Goal: Transaction & Acquisition: Subscribe to service/newsletter

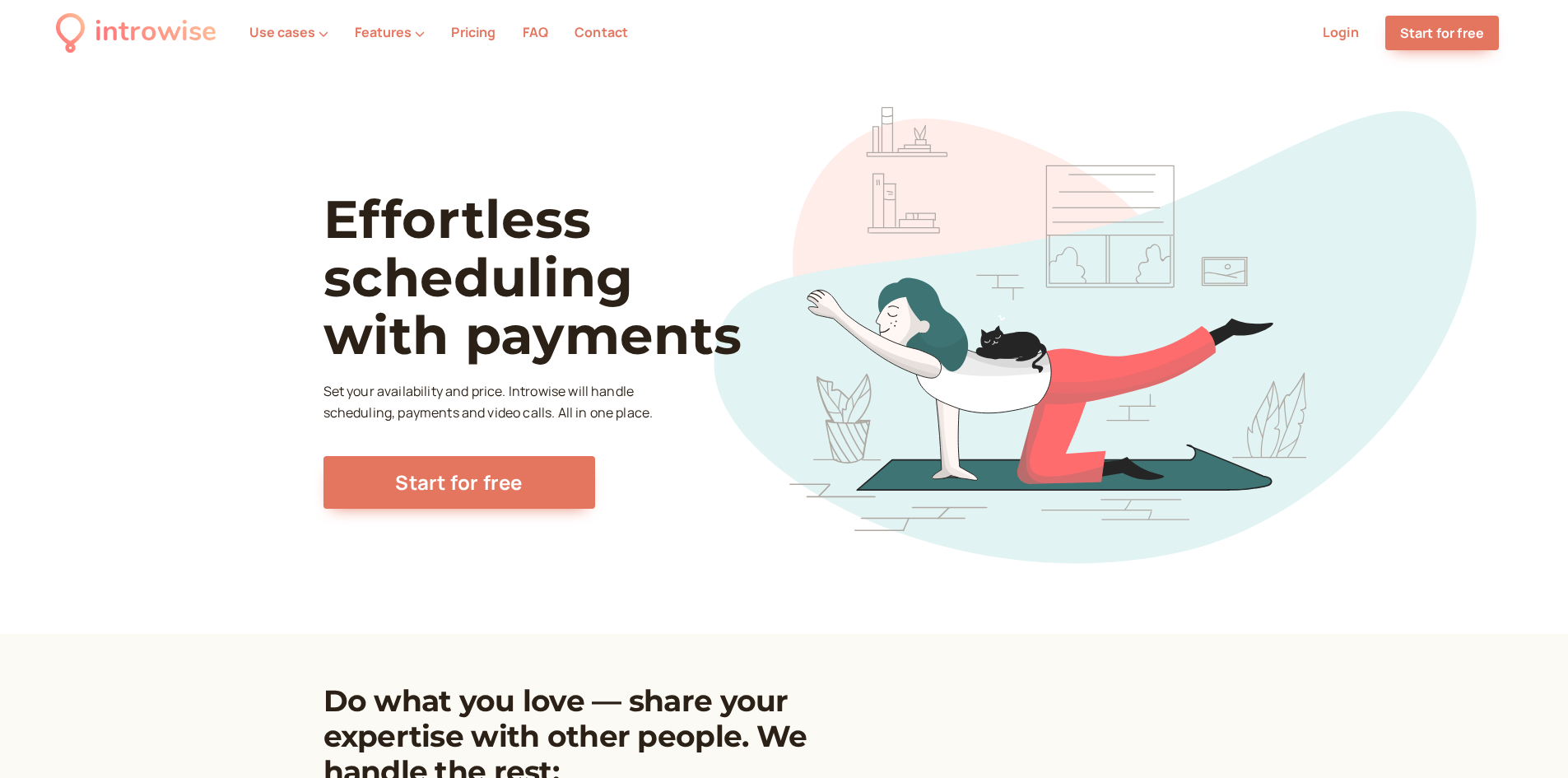
drag, startPoint x: 0, startPoint y: 0, endPoint x: 215, endPoint y: 287, distance: 358.6
click at [215, 287] on div "Effortless scheduling with payments Set your availability and price. Introwise …" at bounding box center [784, 350] width 1568 height 568
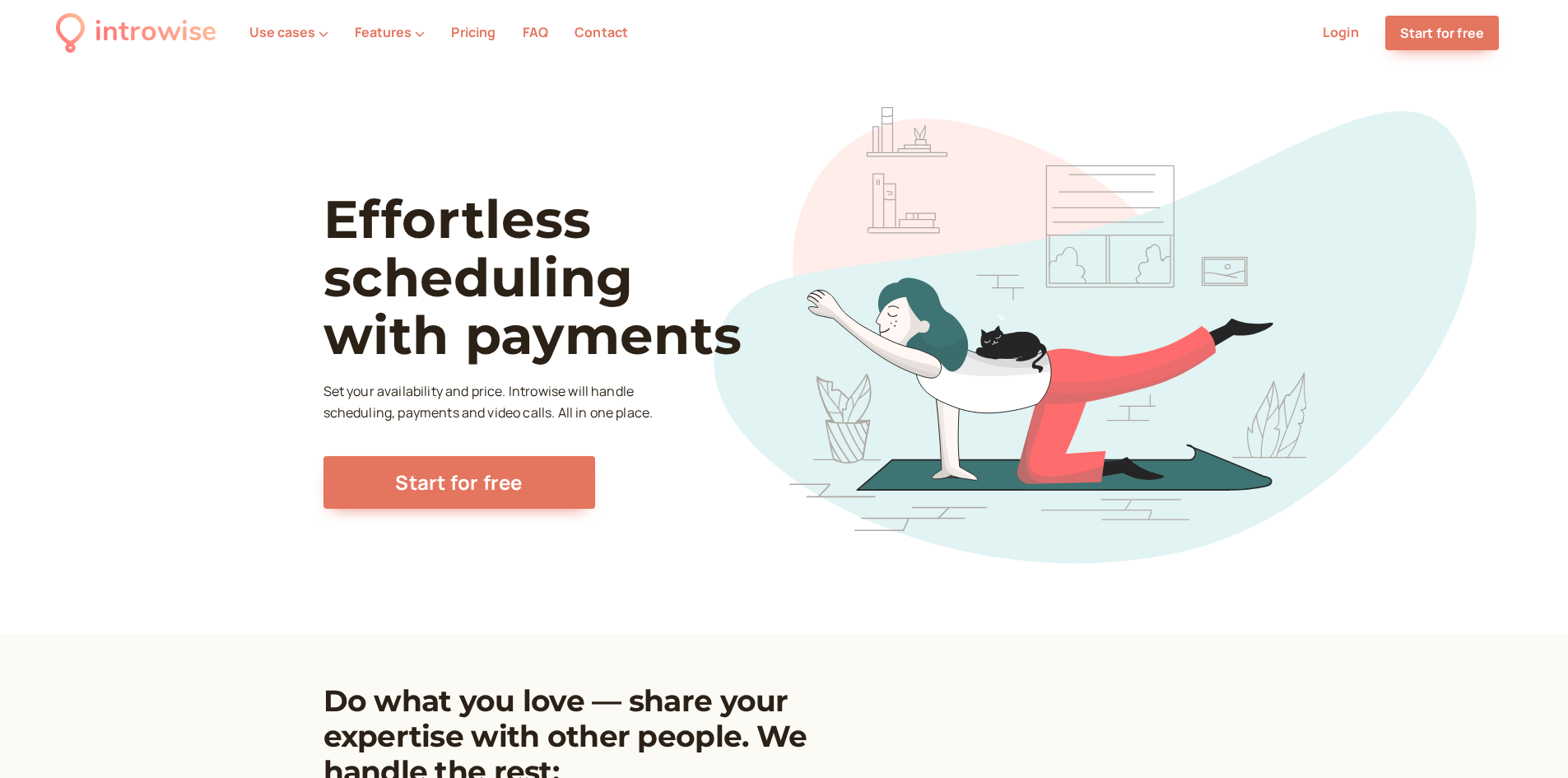
click at [216, 283] on div "Effortless scheduling with payments Set your availability and price. Introwise …" at bounding box center [784, 350] width 1568 height 568
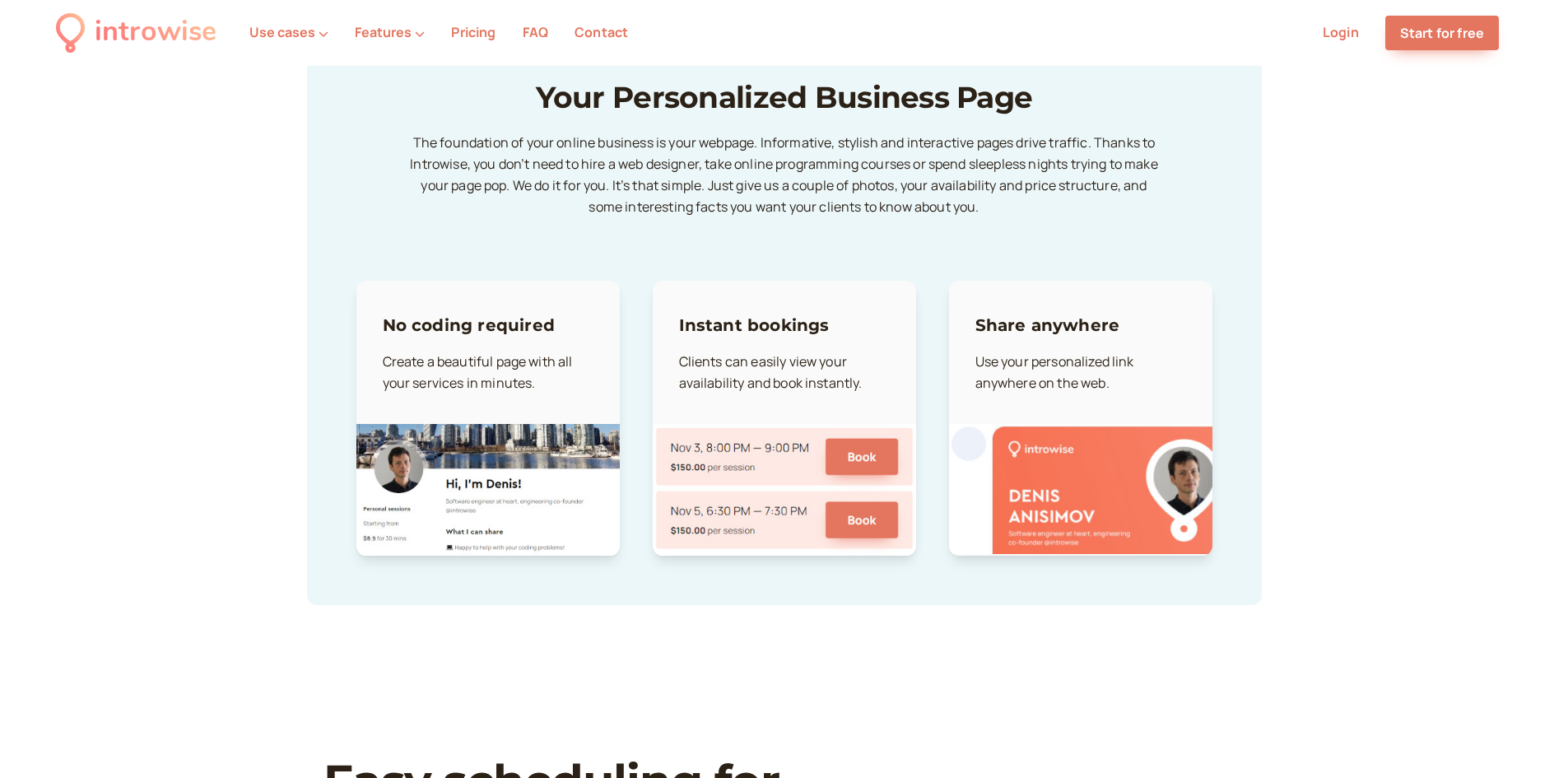
scroll to position [2388, 0]
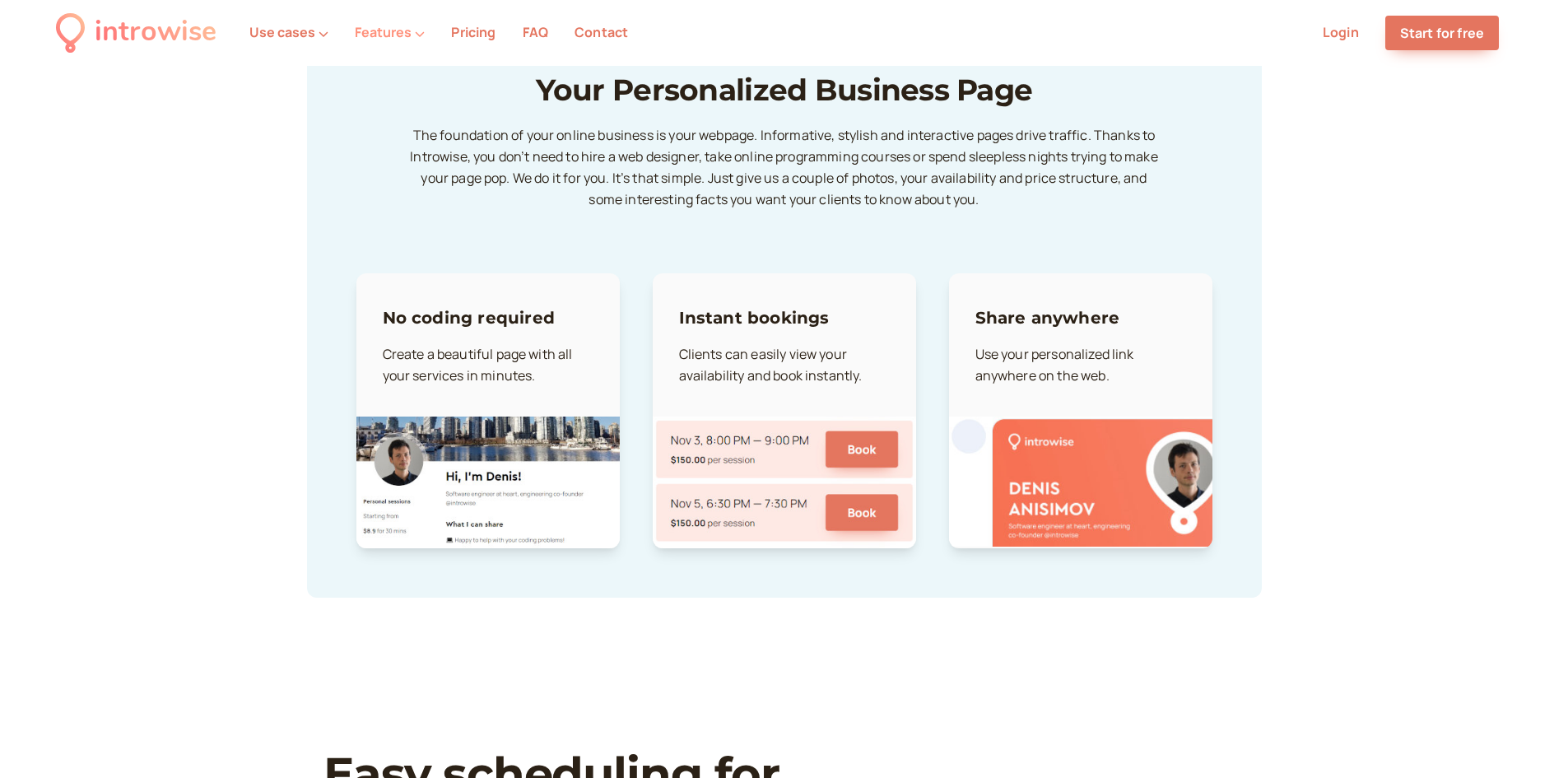
click at [407, 39] on button "Features" at bounding box center [390, 31] width 70 height 14
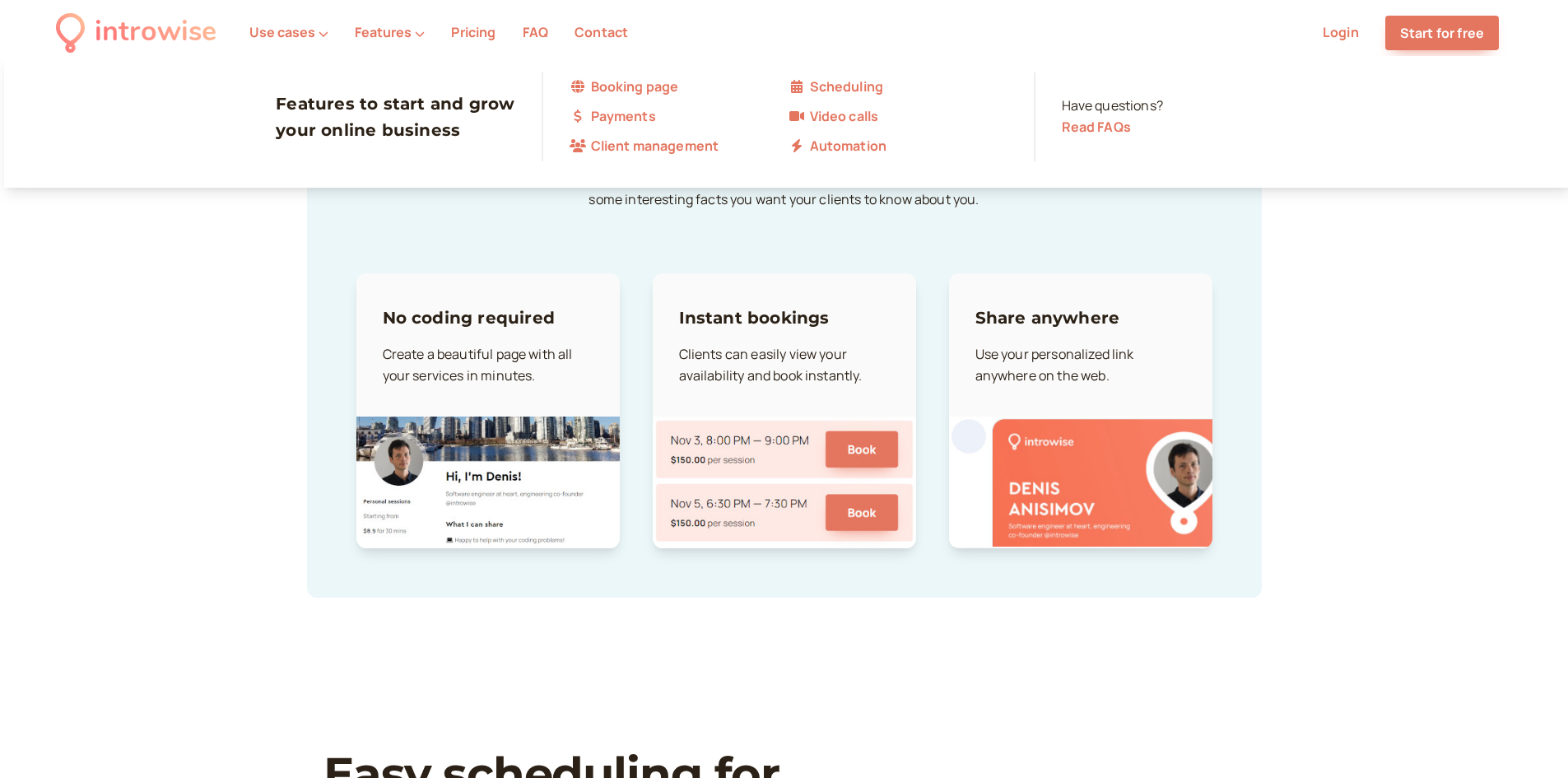
click at [857, 141] on link "Automation" at bounding box center [897, 147] width 218 height 22
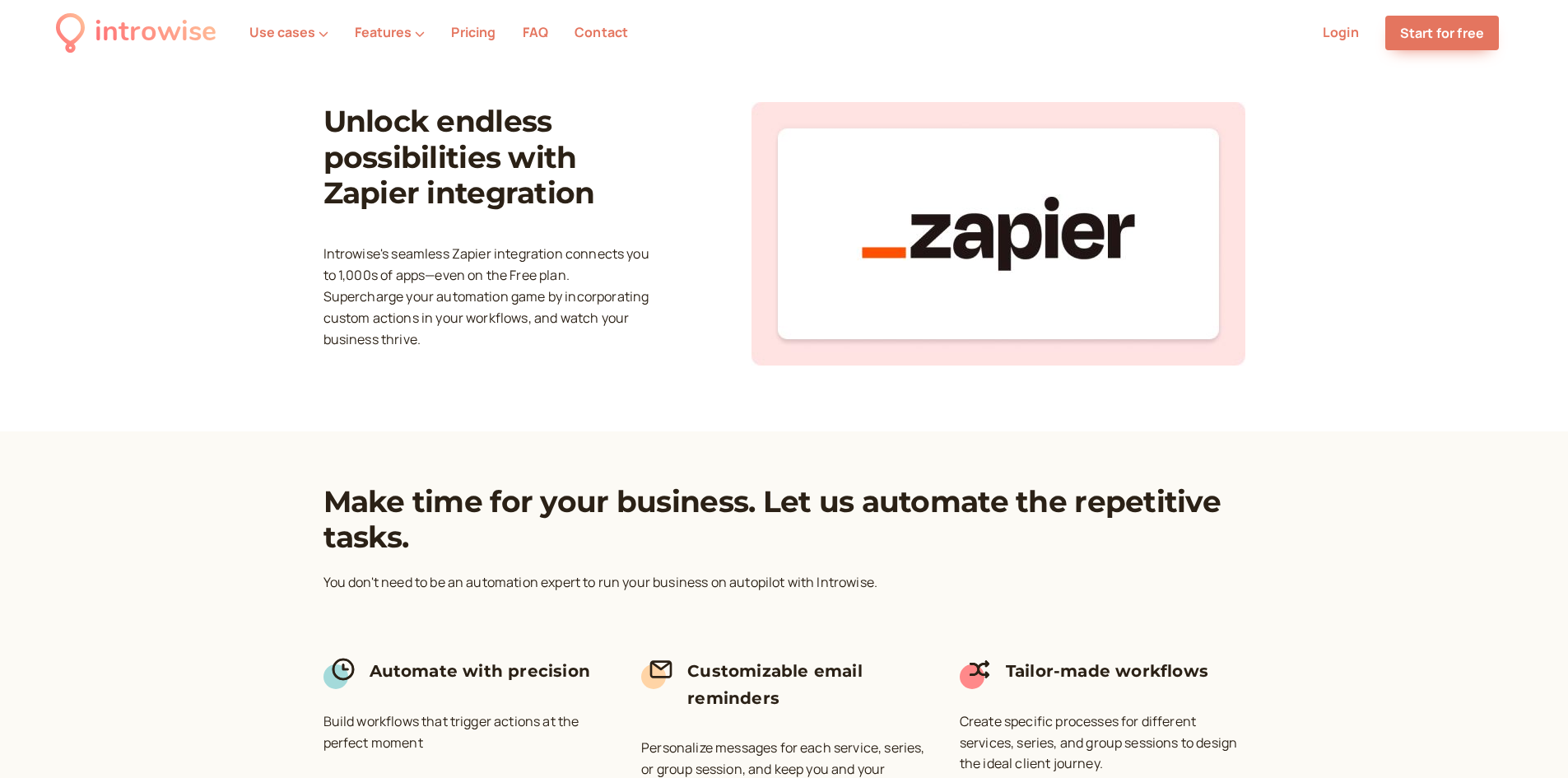
scroll to position [1235, 0]
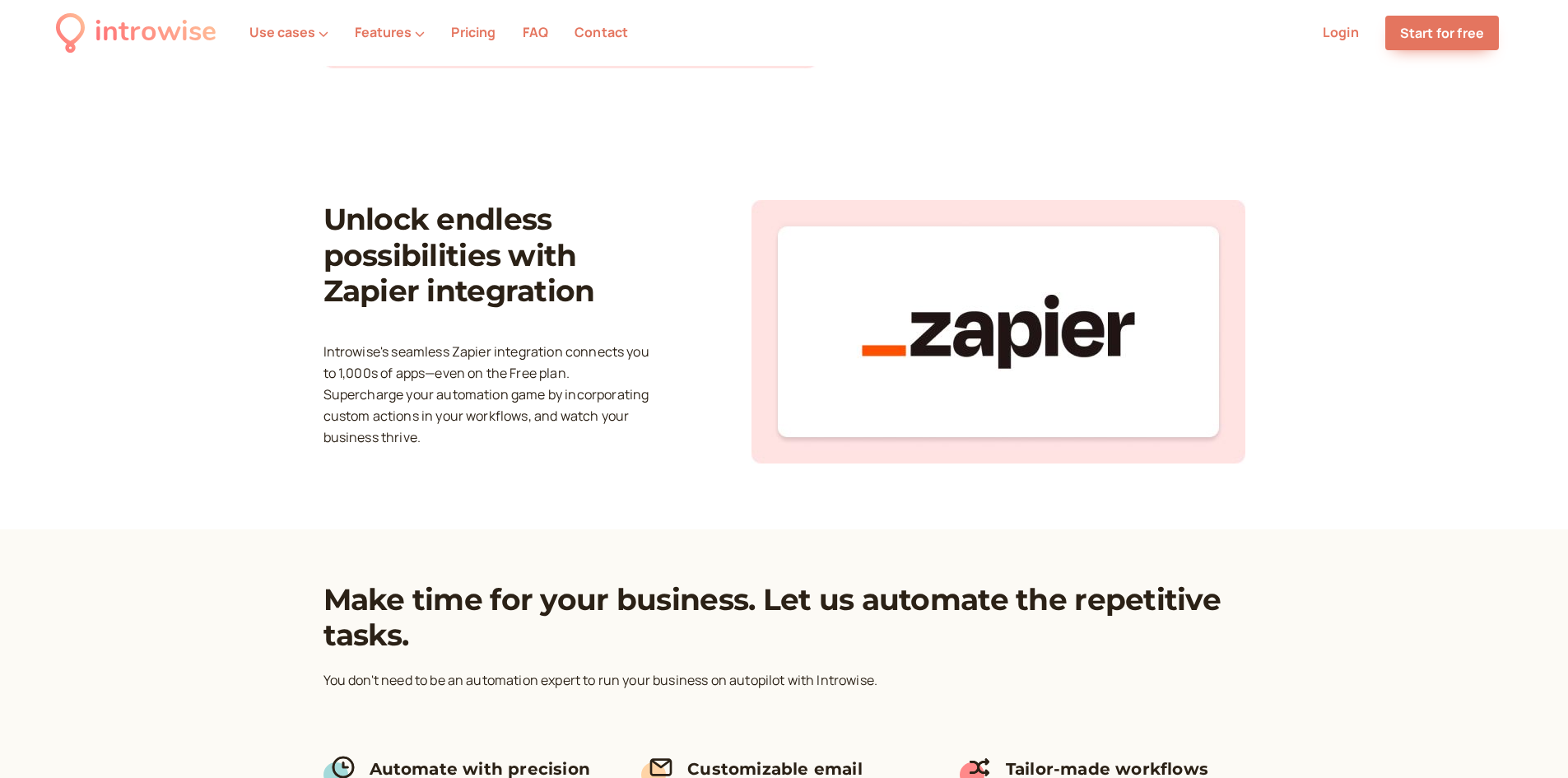
click at [668, 246] on div "Unlock endless possibilities with Zapier integration Introwise's seamless Zapie…" at bounding box center [784, 331] width 922 height 264
click at [692, 237] on div "Unlock endless possibilities with Zapier integration Introwise's seamless Zapie…" at bounding box center [784, 331] width 922 height 264
click at [664, 230] on div "Unlock endless possibilities with Zapier integration Introwise's seamless Zapie…" at bounding box center [784, 331] width 922 height 264
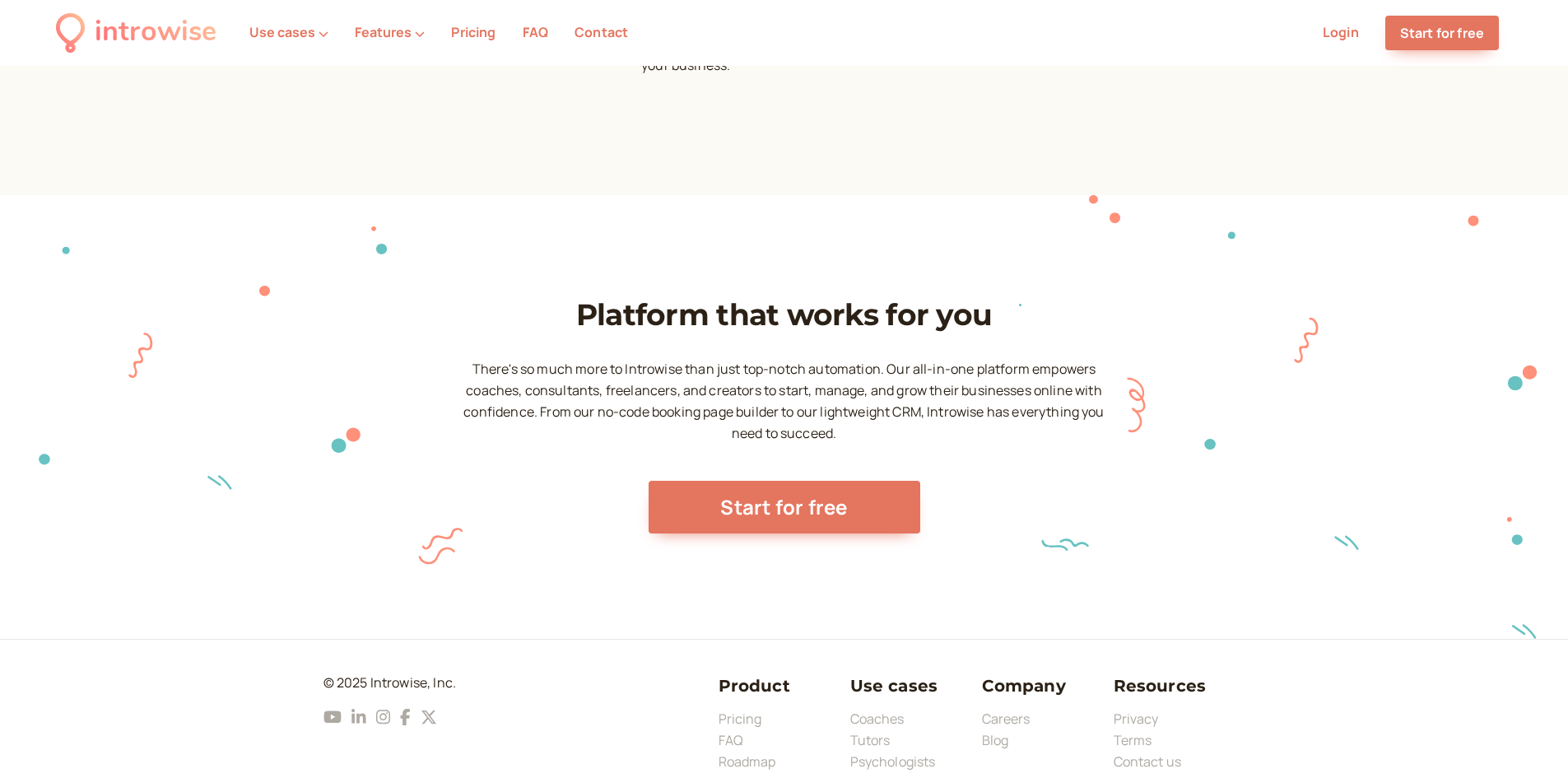
scroll to position [2315, 0]
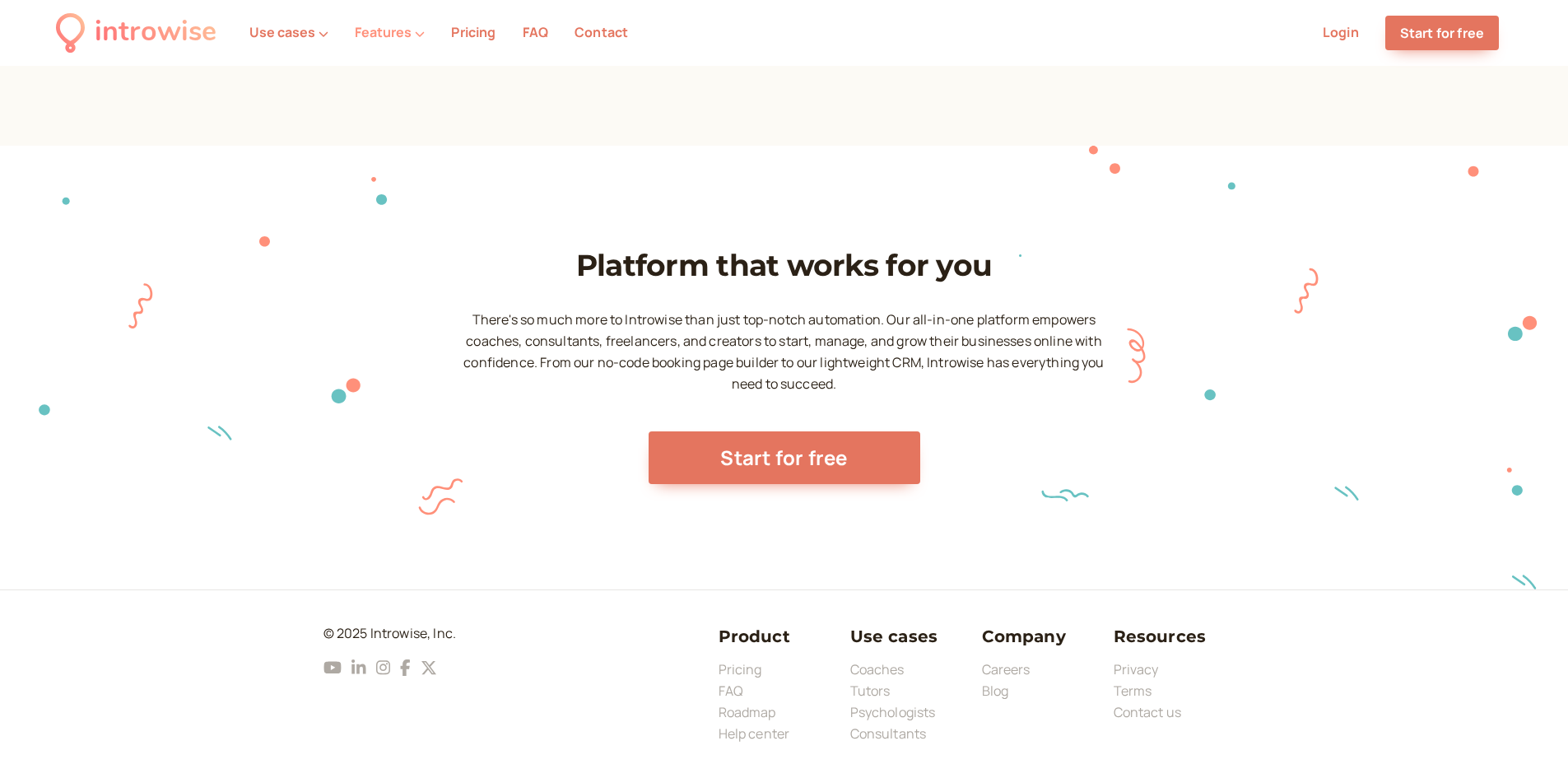
click at [384, 34] on button "Features" at bounding box center [390, 31] width 70 height 14
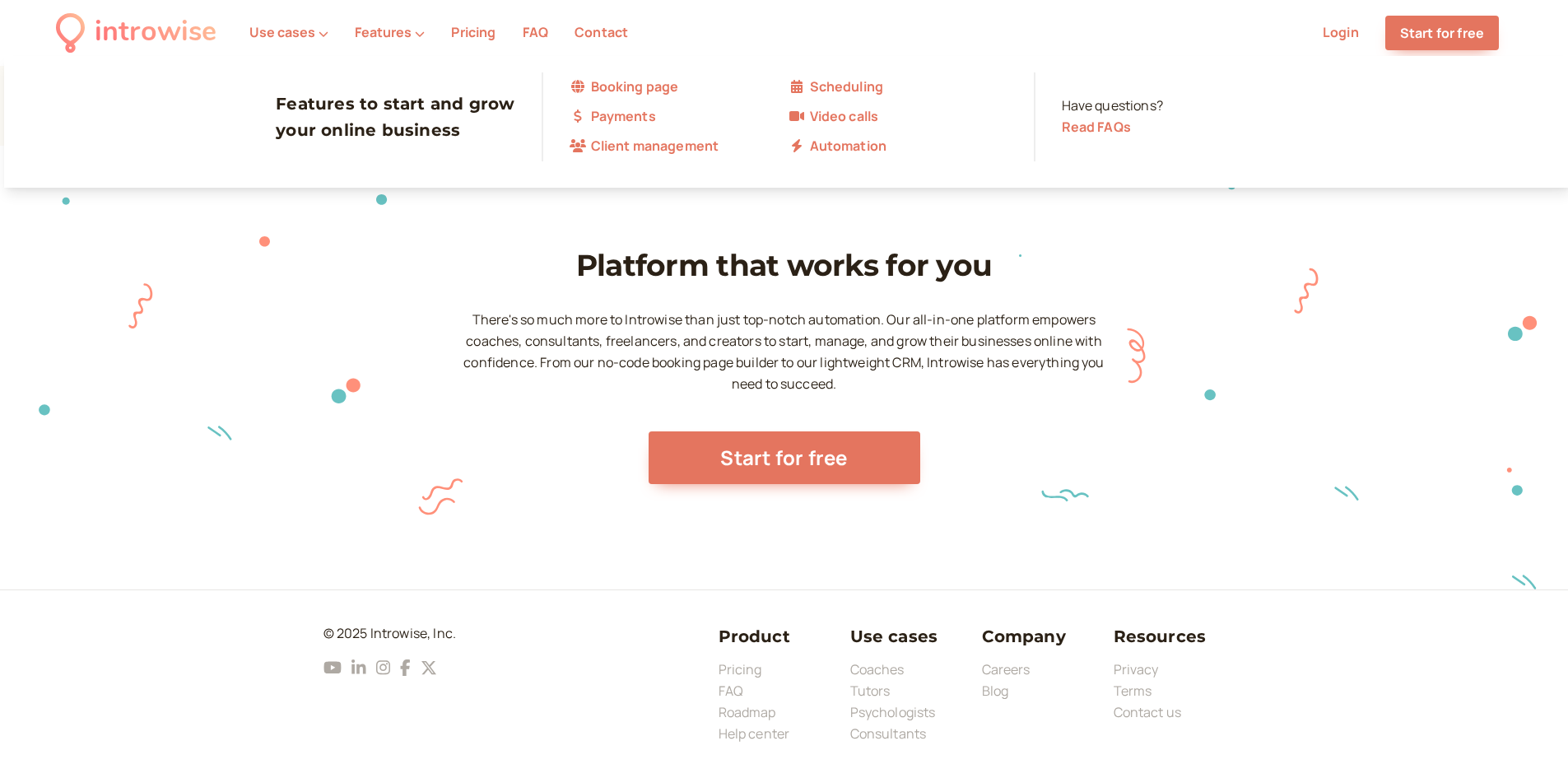
click at [803, 80] on icon at bounding box center [797, 86] width 16 height 13
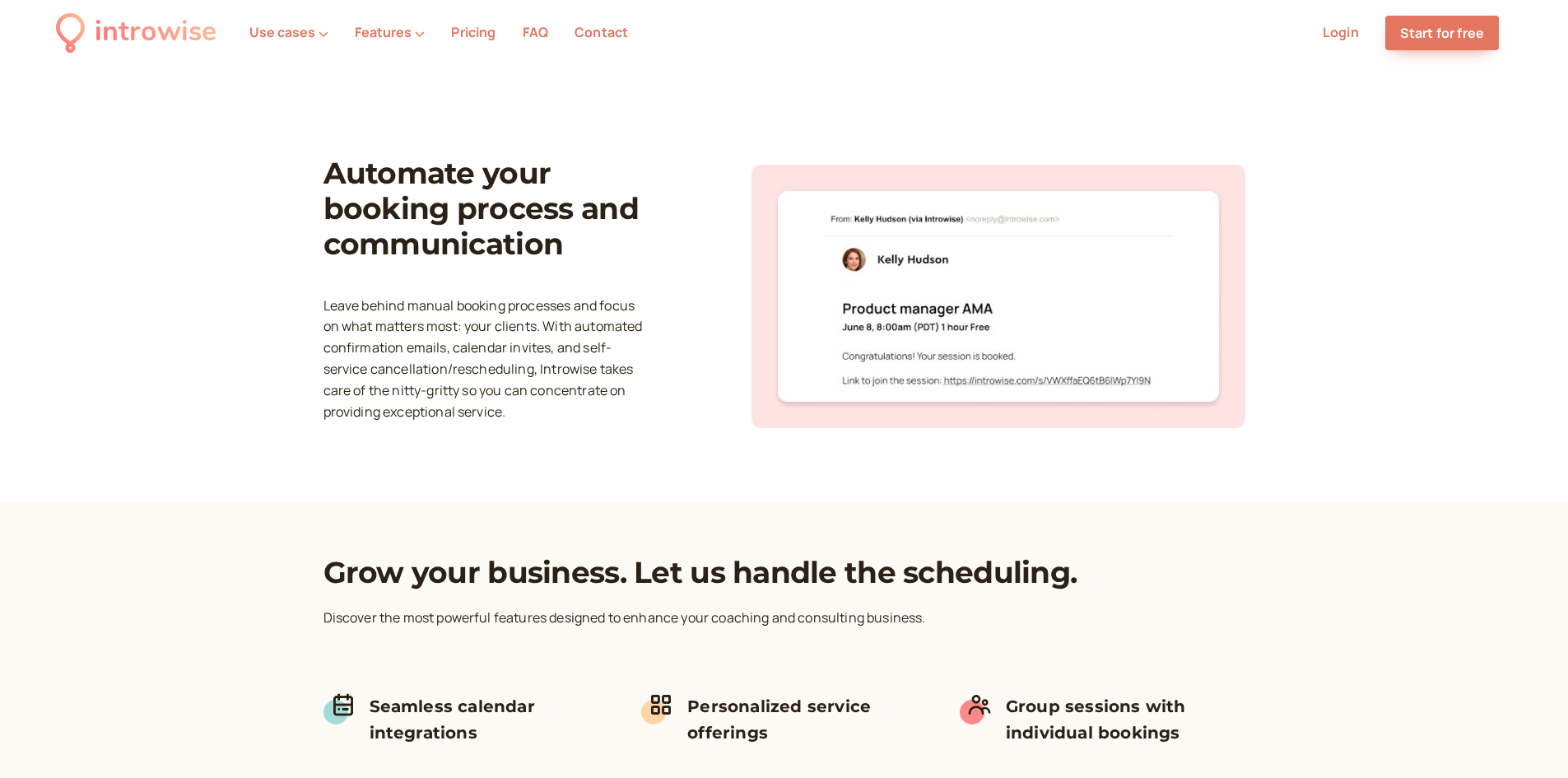
scroll to position [1318, 0]
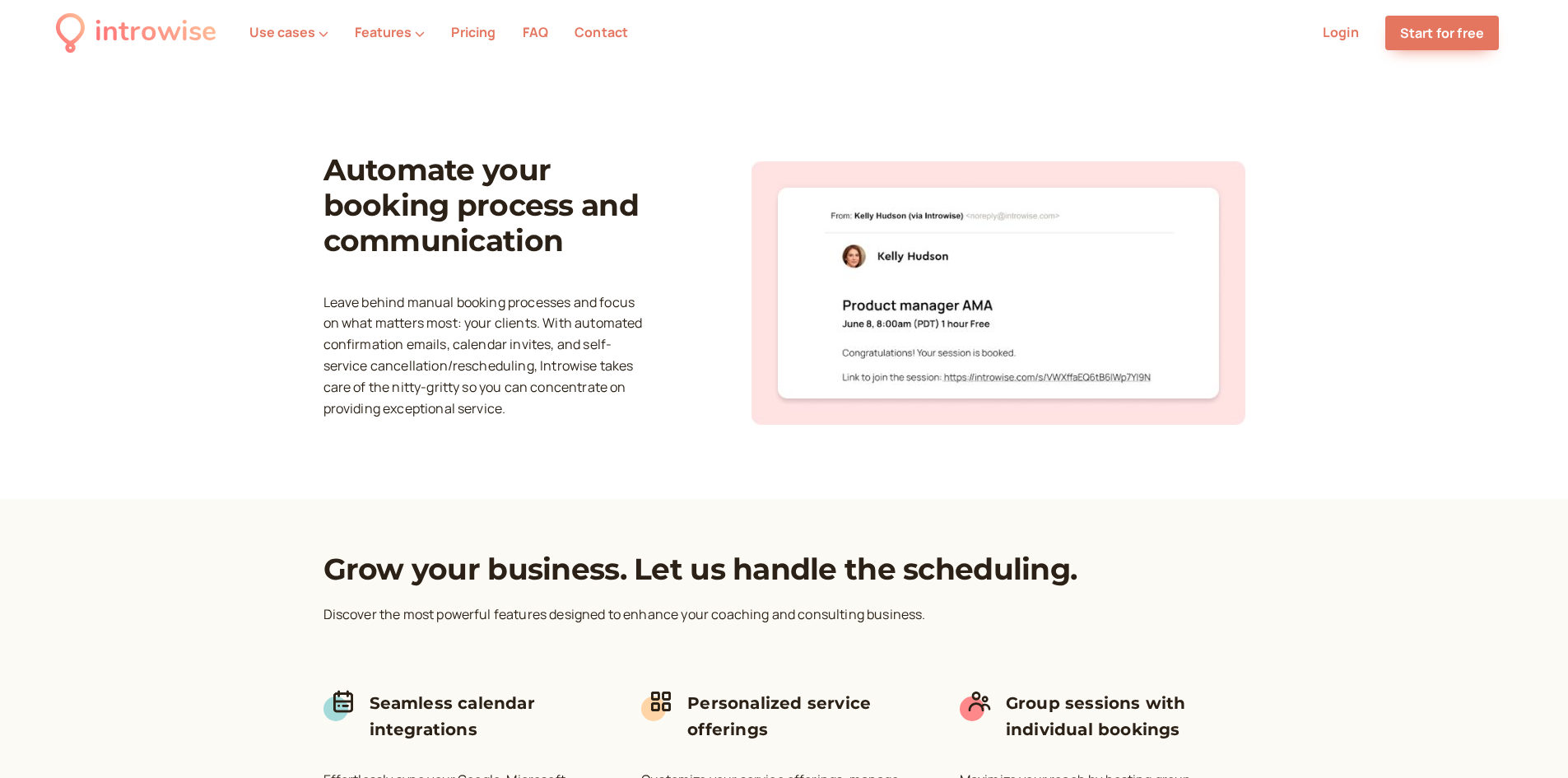
click at [249, 199] on section "Automate your booking process and communication Leave behind manual booking pro…" at bounding box center [784, 292] width 1568 height 413
click at [249, 198] on section "Automate your booking process and communication Leave behind manual booking pro…" at bounding box center [784, 292] width 1568 height 413
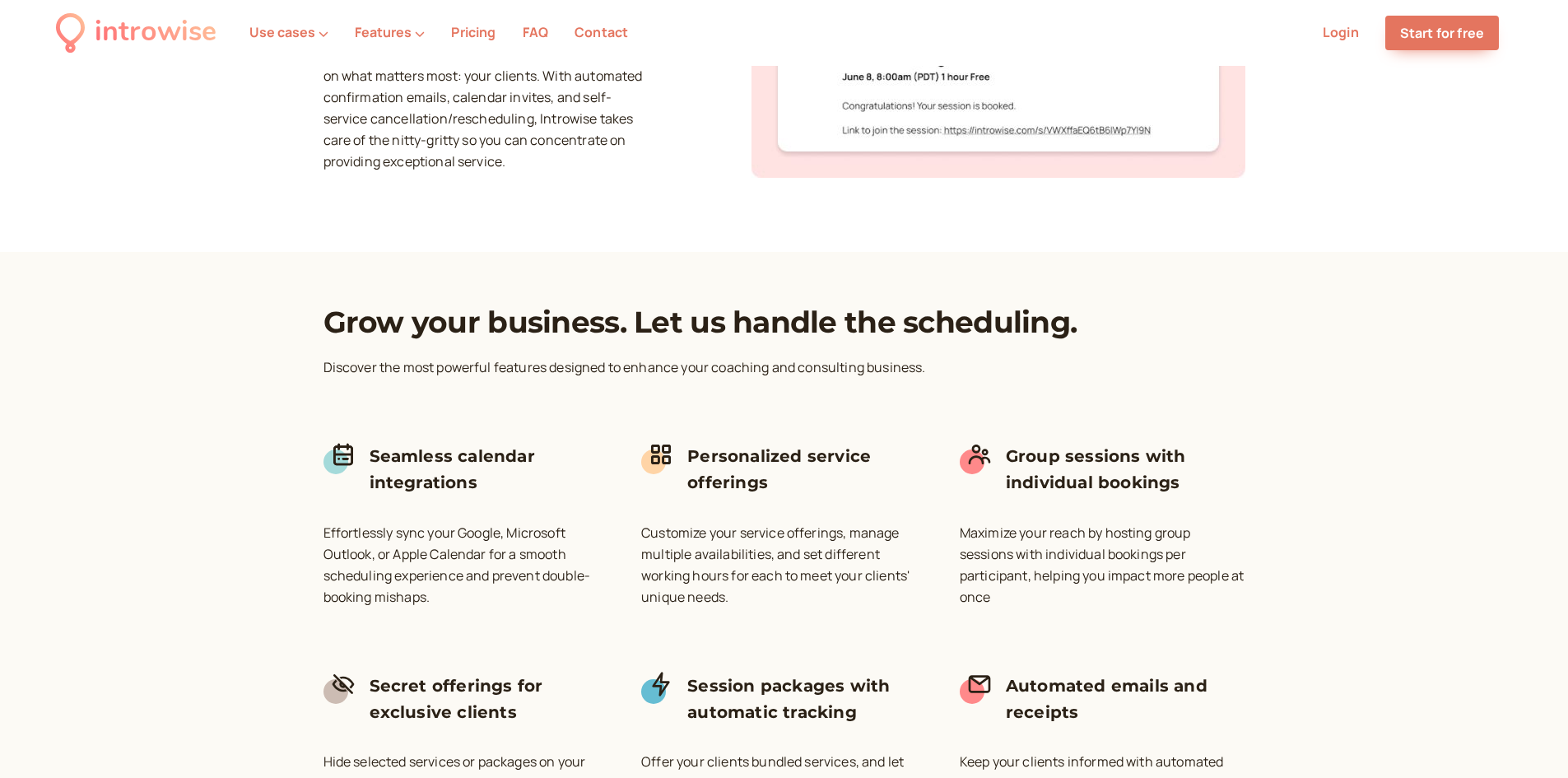
drag, startPoint x: 208, startPoint y: 202, endPoint x: 194, endPoint y: 194, distance: 16.1
click at [194, 194] on section "Automate your booking process and communication Leave behind manual booking pro…" at bounding box center [784, 46] width 1568 height 413
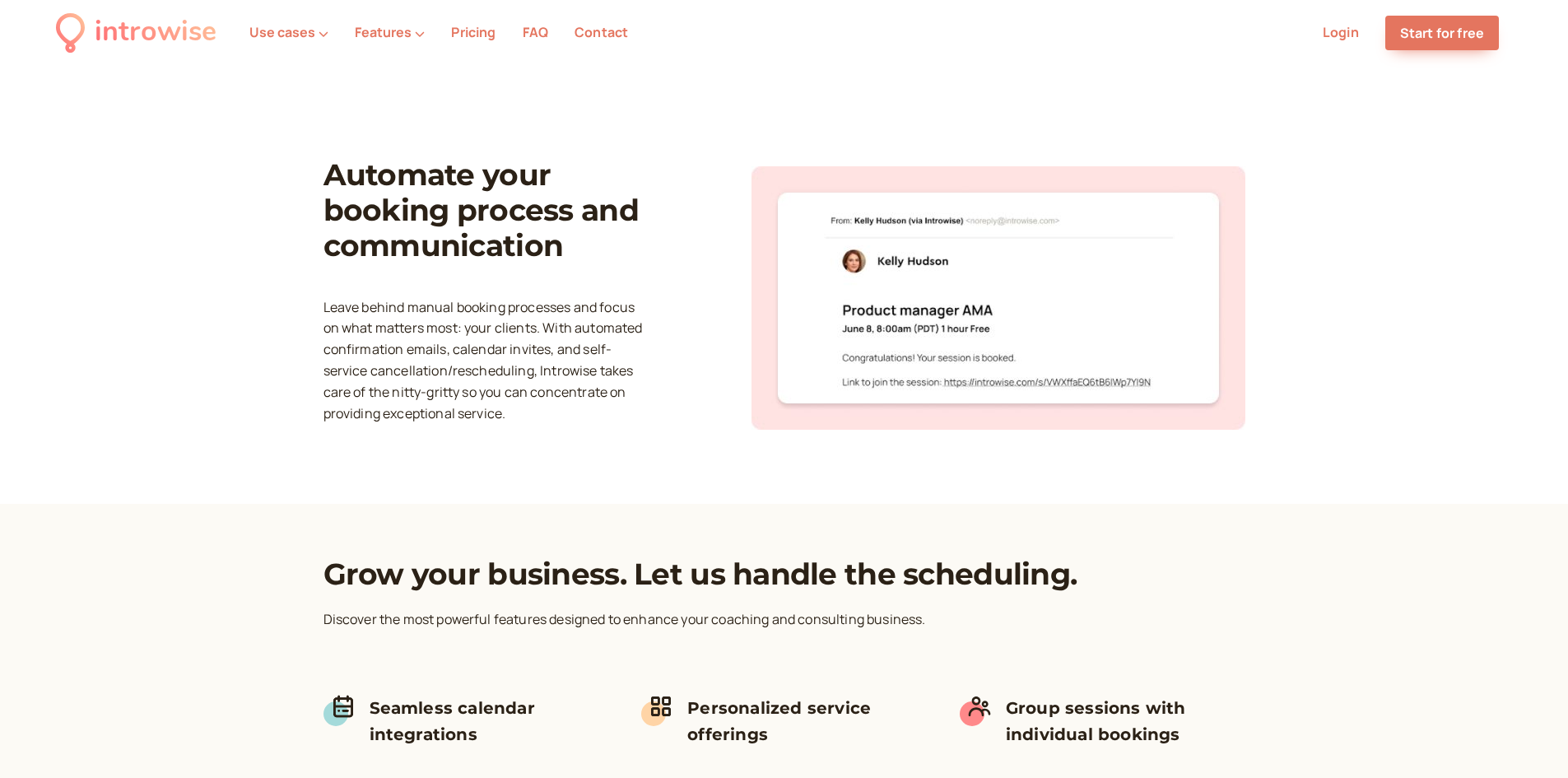
scroll to position [988, 0]
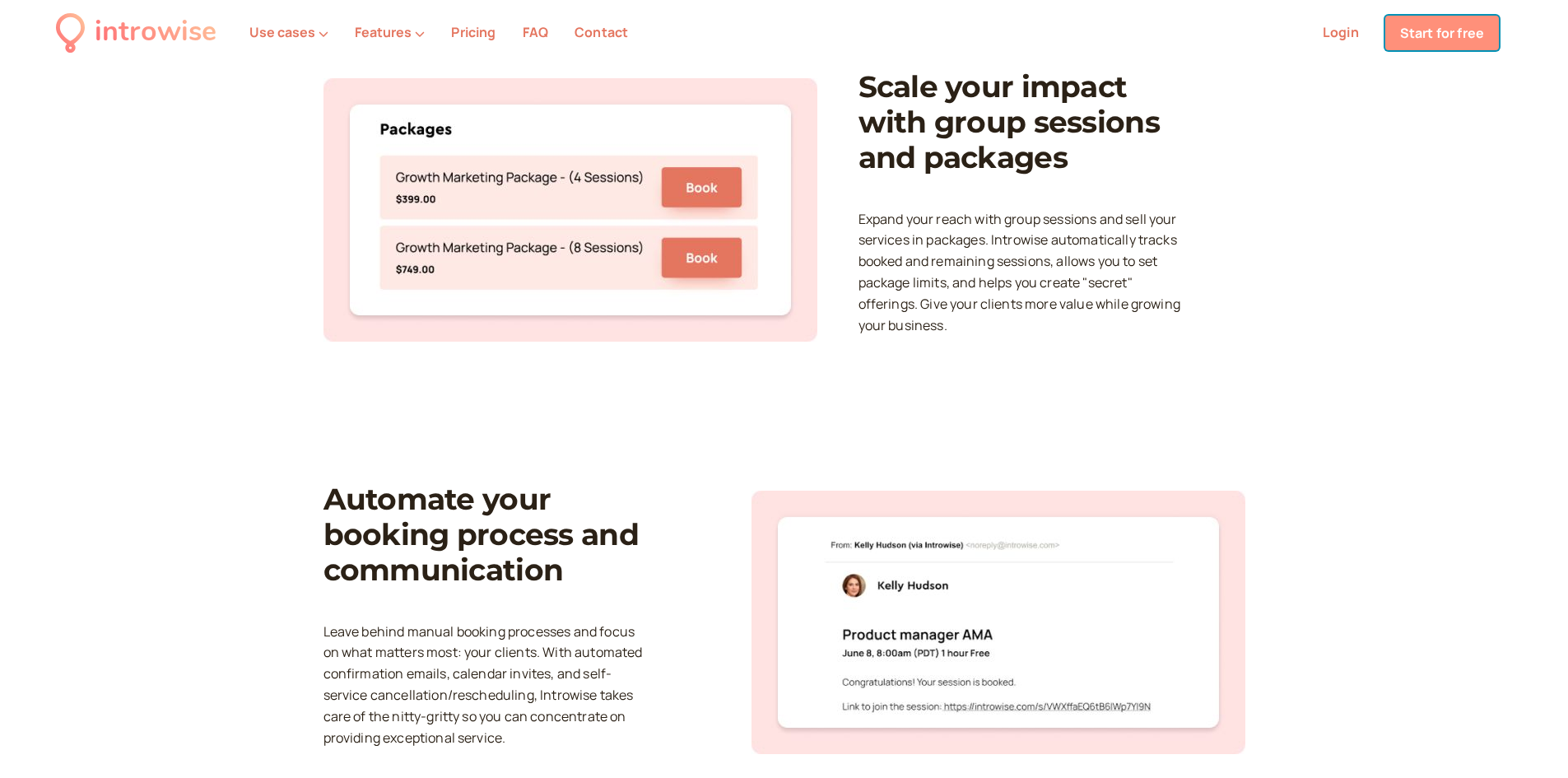
click at [1474, 24] on link "Start for free" at bounding box center [1442, 32] width 113 height 34
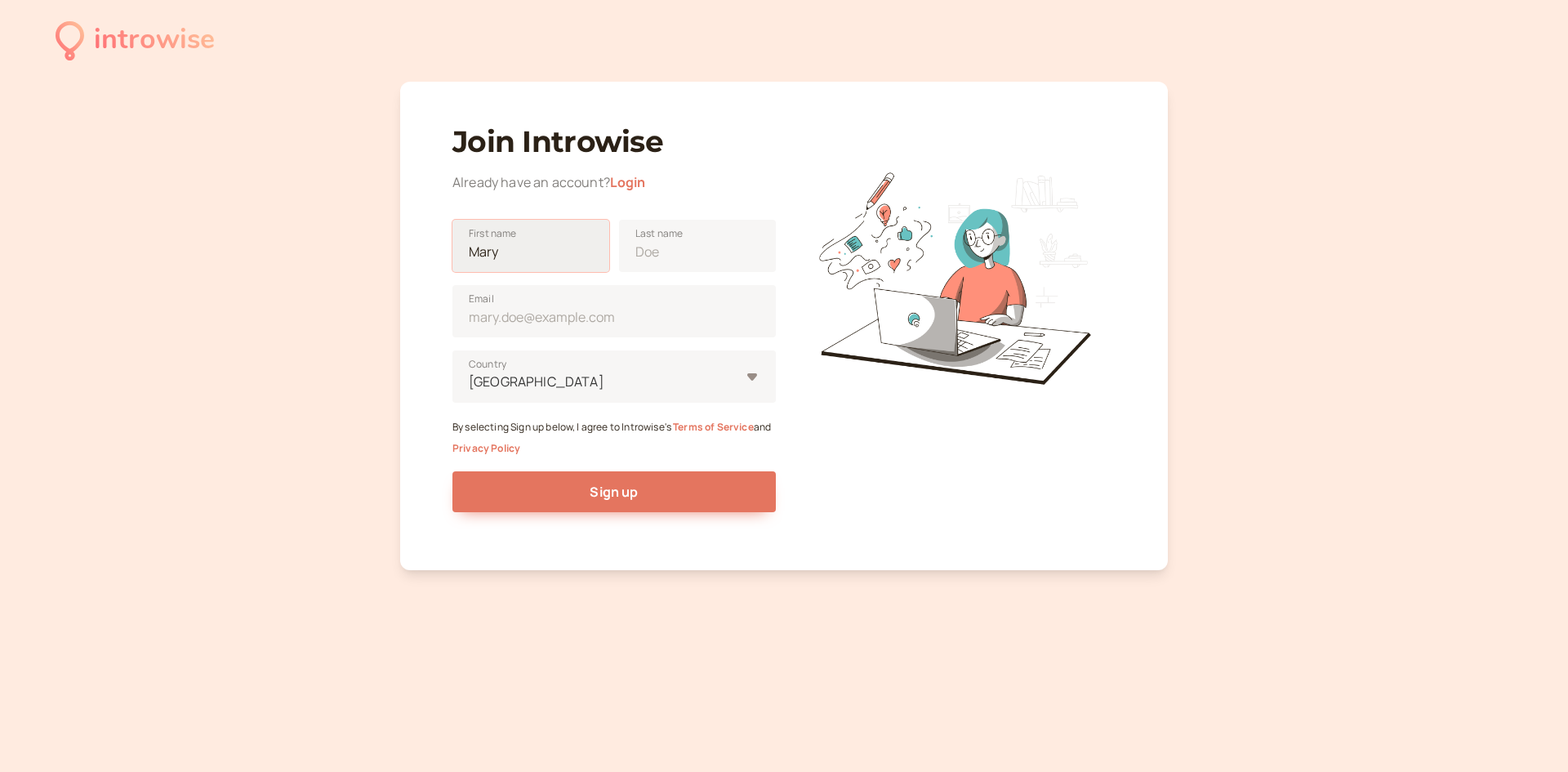
click at [533, 251] on input "First name" at bounding box center [531, 245] width 157 height 53
type input "[PERSON_NAME]"
type input "lucer"
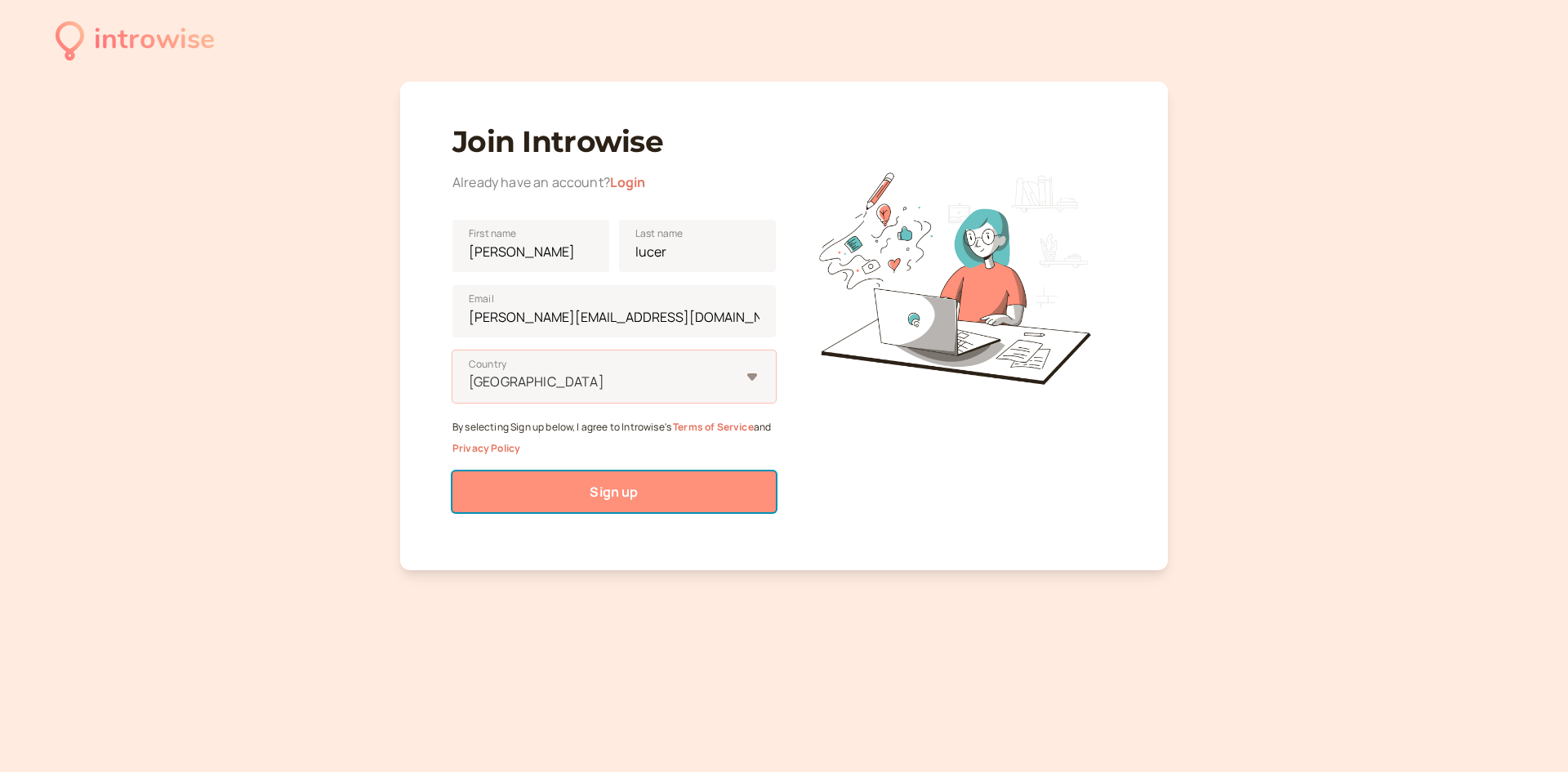
click at [716, 493] on button "Sign up" at bounding box center [614, 492] width 323 height 41
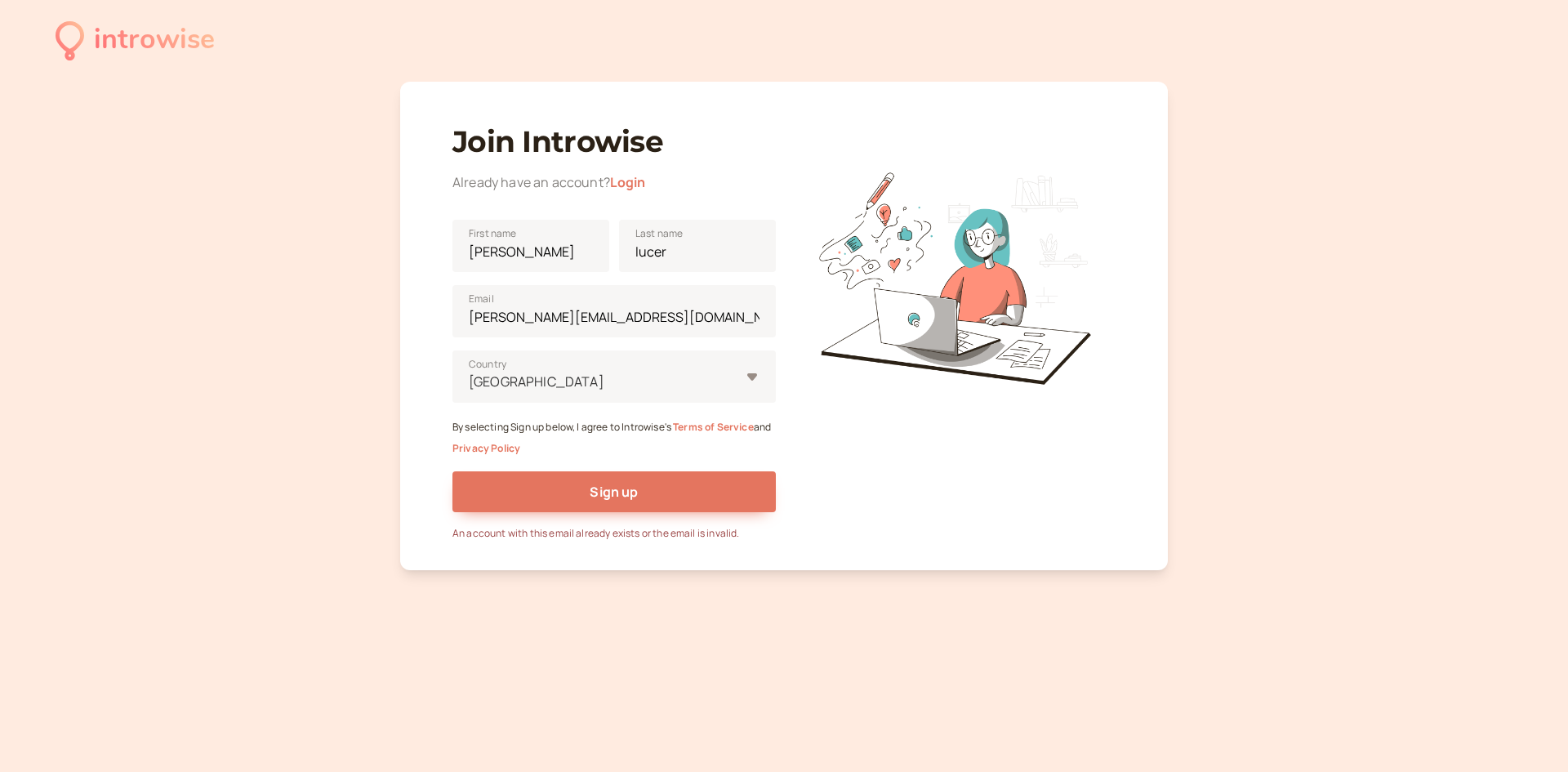
click at [1299, 364] on div "introwise Join Introwise Already have an account? Login [PERSON_NAME] First nam…" at bounding box center [784, 386] width 1568 height 772
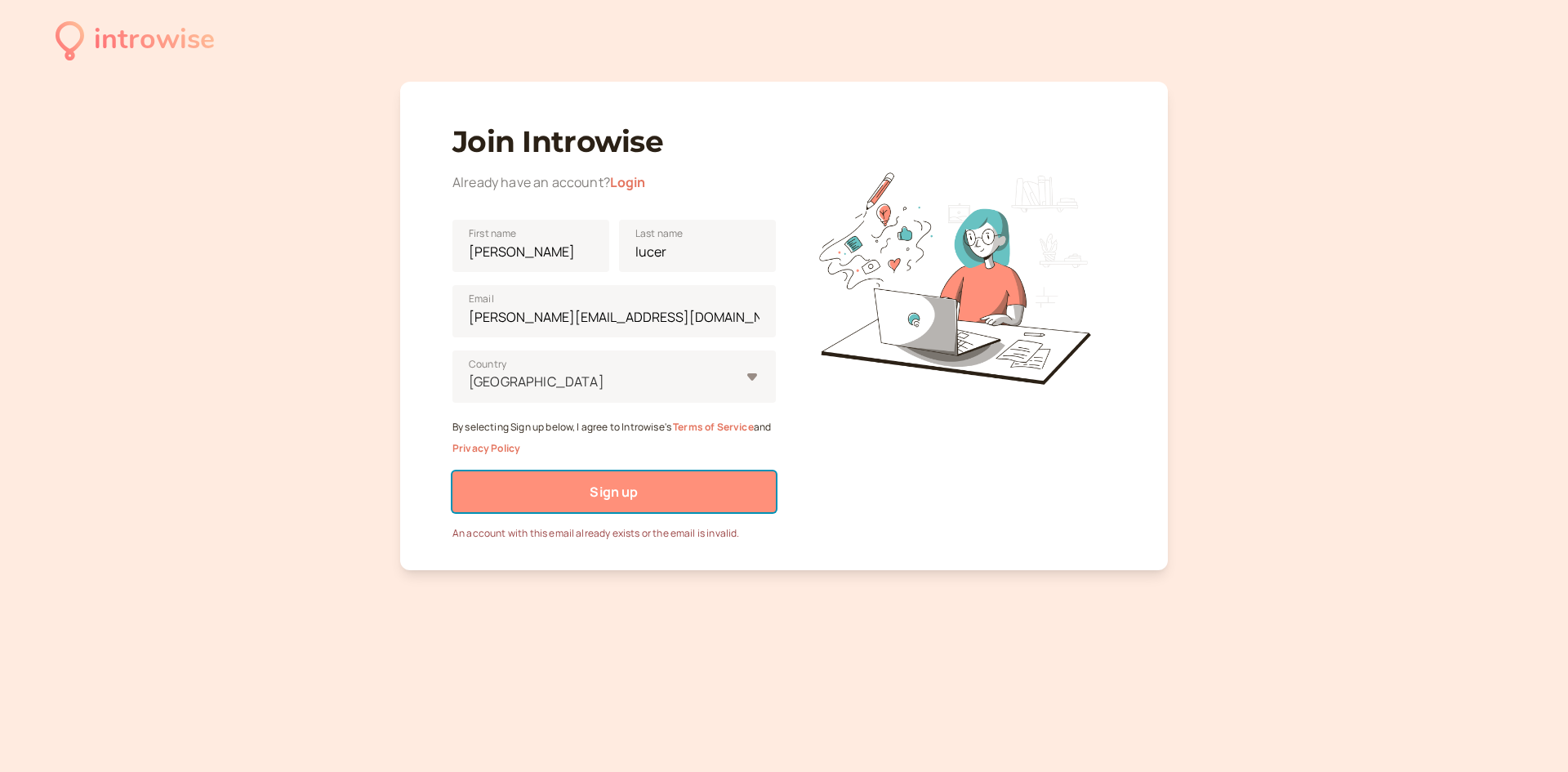
click at [683, 494] on button "Sign up" at bounding box center [614, 492] width 323 height 41
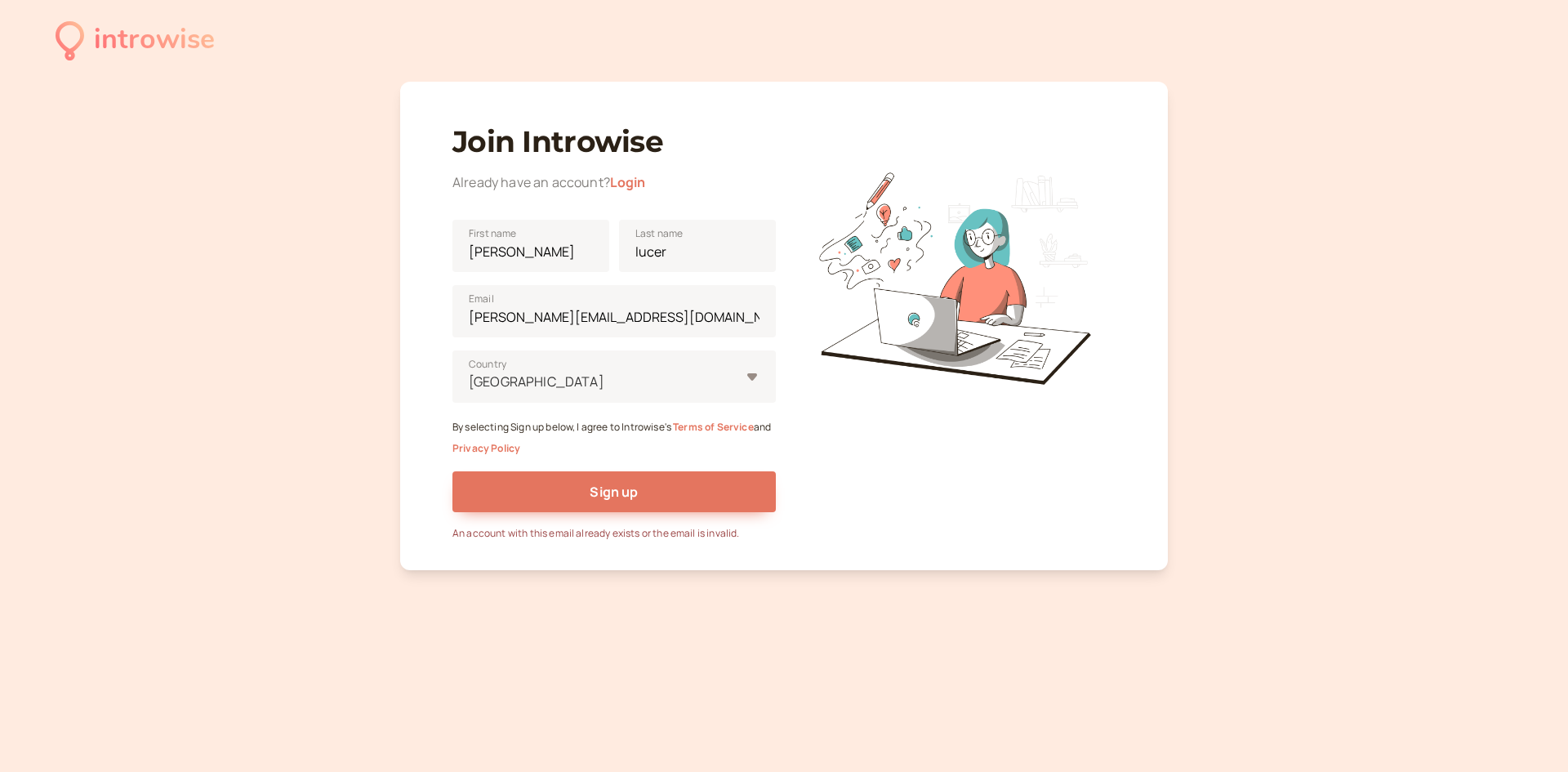
click at [853, 452] on div at bounding box center [953, 324] width 323 height 433
click at [618, 328] on input "[PERSON_NAME][EMAIL_ADDRESS][DOMAIN_NAME]" at bounding box center [614, 311] width 323 height 53
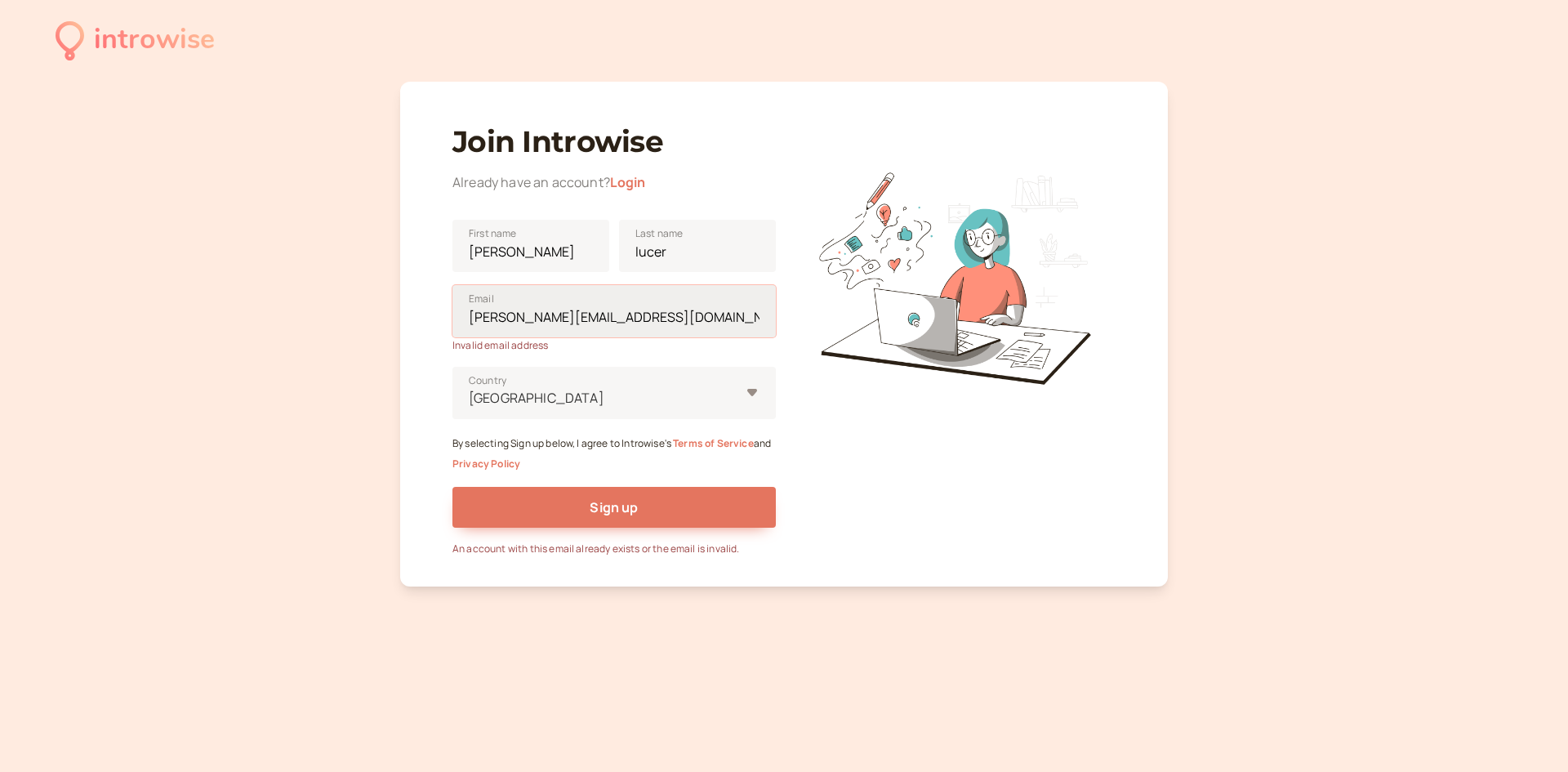
type input "[PERSON_NAME][EMAIL_ADDRESS][DOMAIN_NAME]"
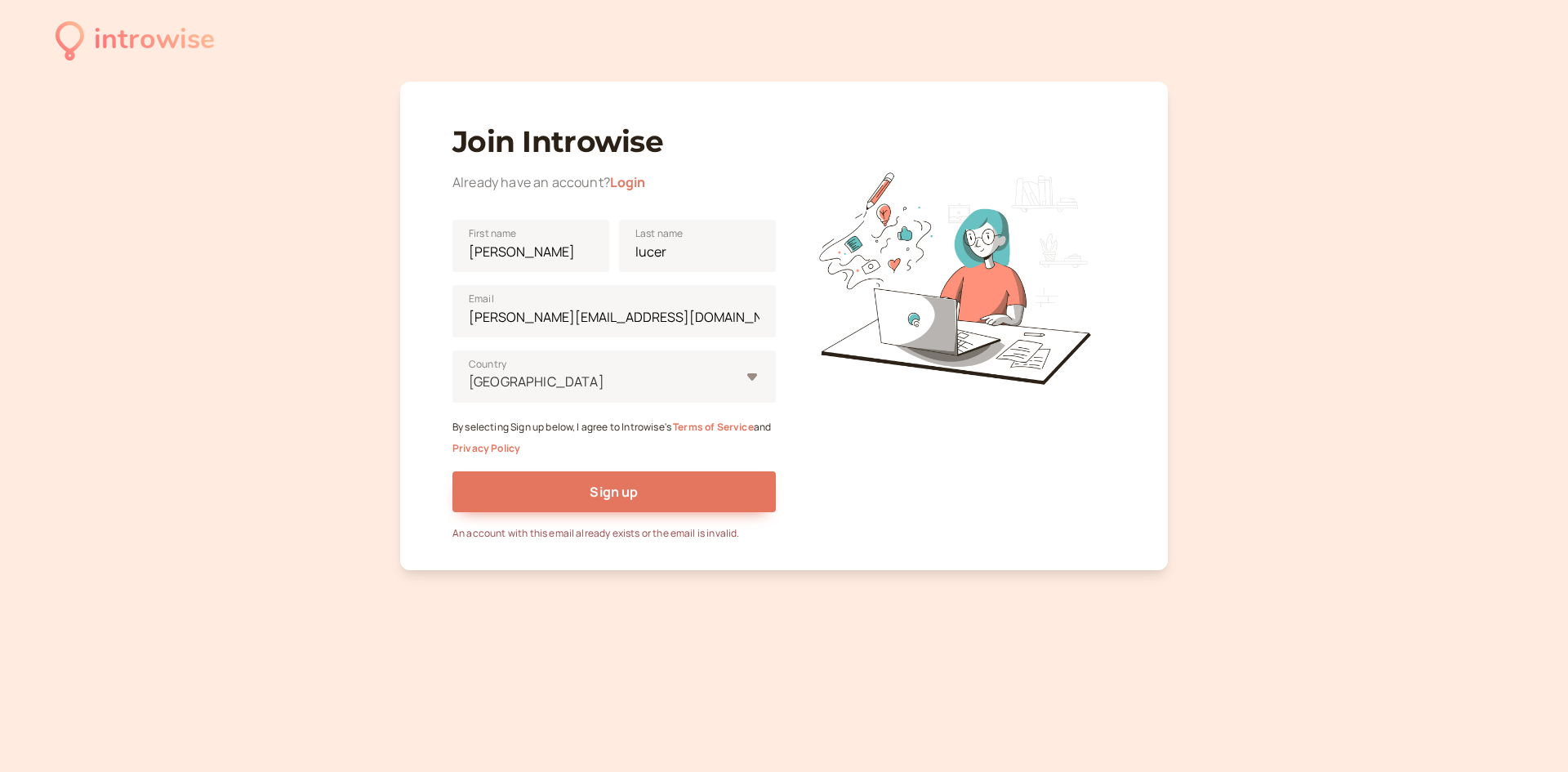
click at [868, 401] on div at bounding box center [953, 270] width 323 height 323
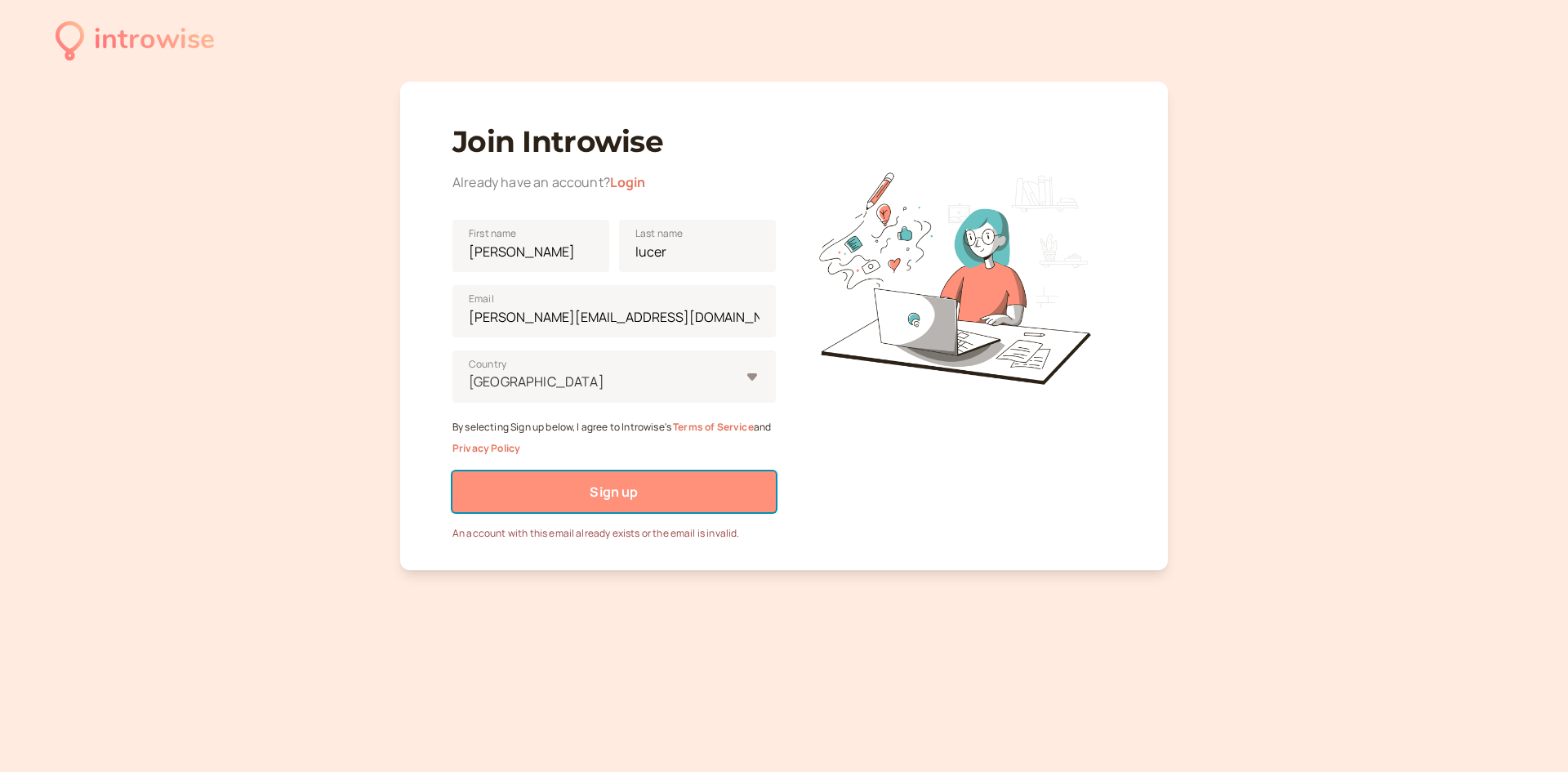
click at [712, 485] on button "Sign up" at bounding box center [614, 492] width 323 height 41
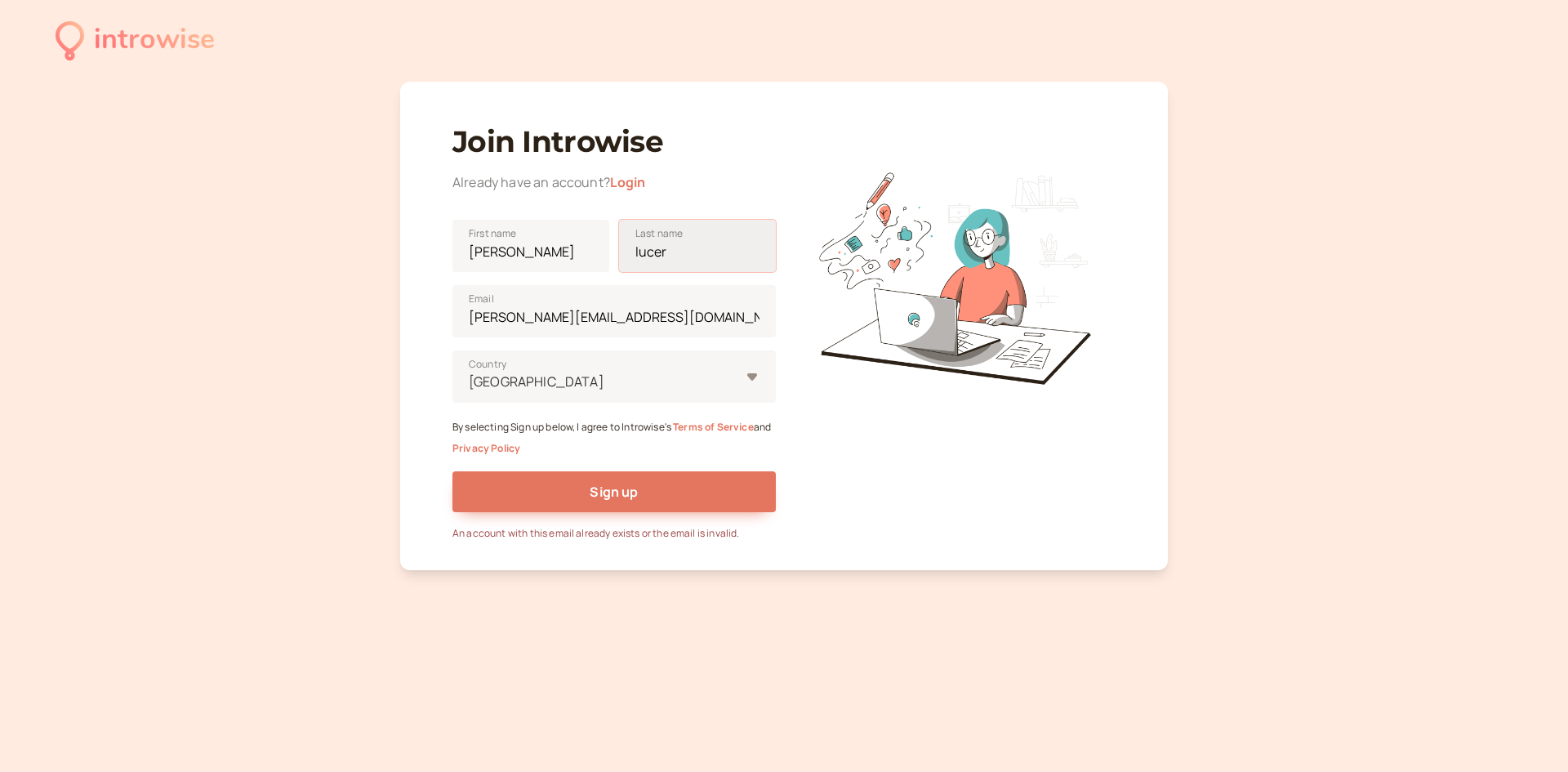
click at [731, 249] on input "lucer" at bounding box center [697, 245] width 157 height 53
type input "[PERSON_NAME]"
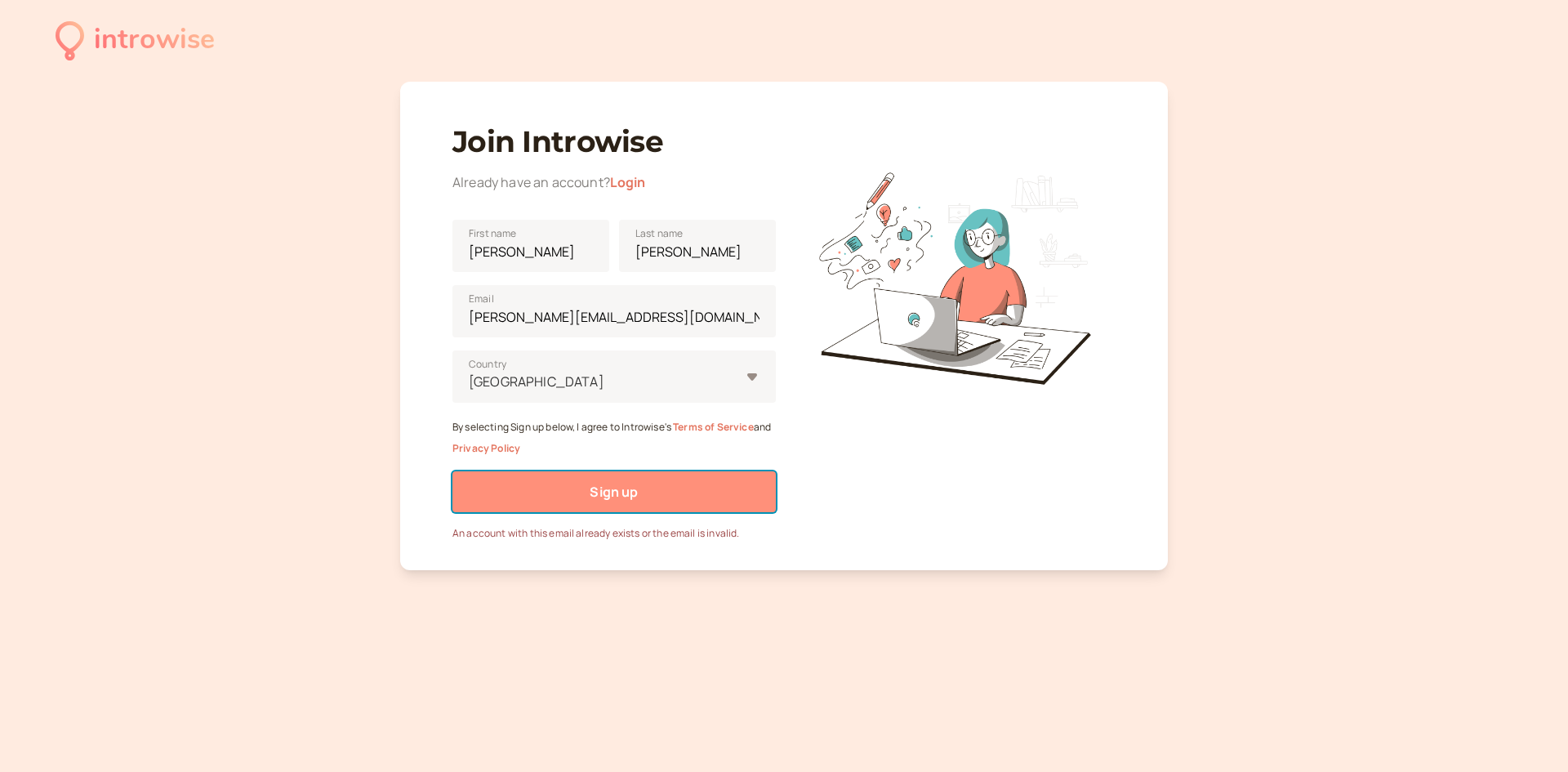
click at [604, 491] on span "Sign up" at bounding box center [614, 492] width 48 height 18
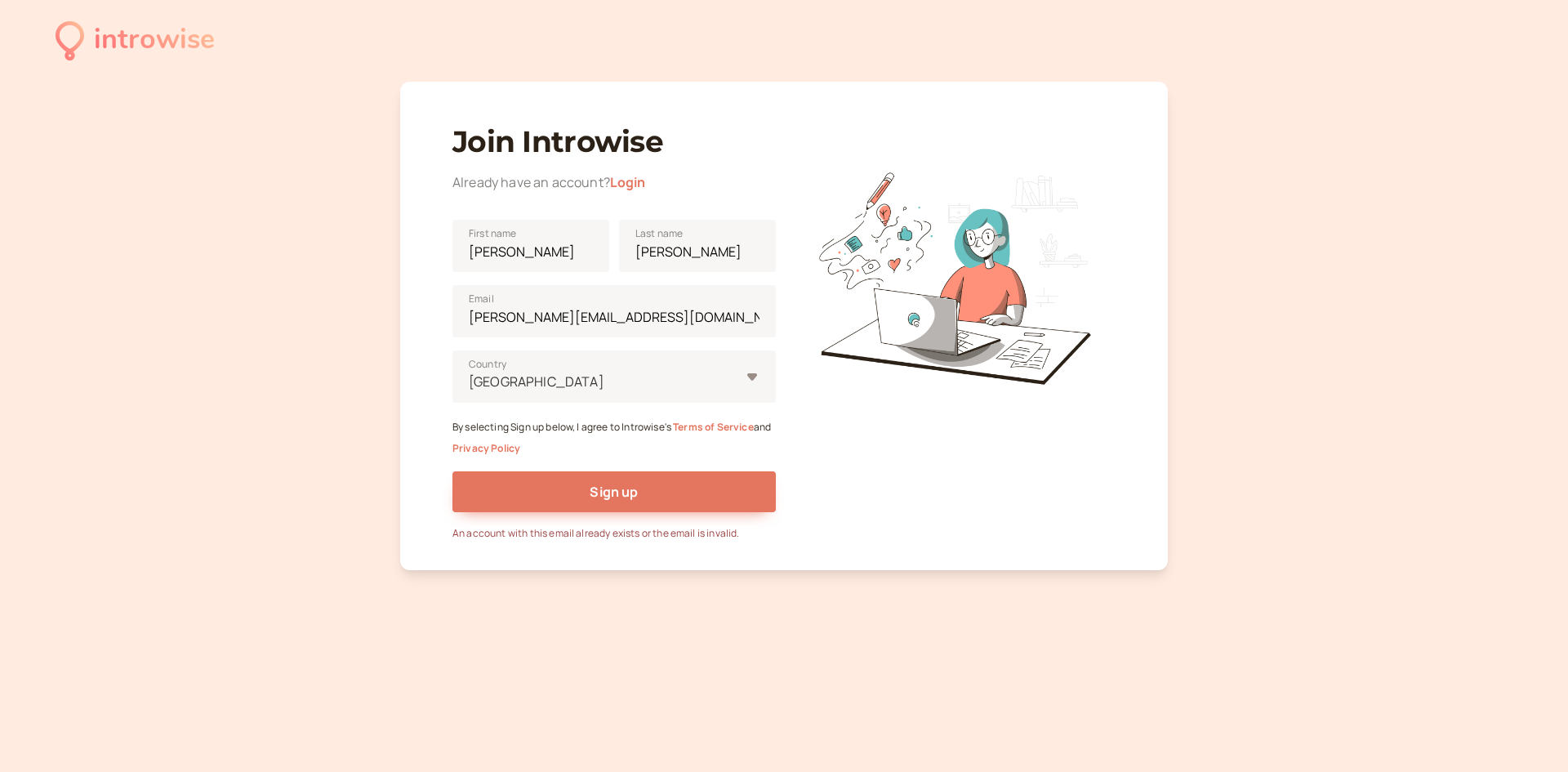
click at [634, 186] on link "Login" at bounding box center [628, 182] width 36 height 18
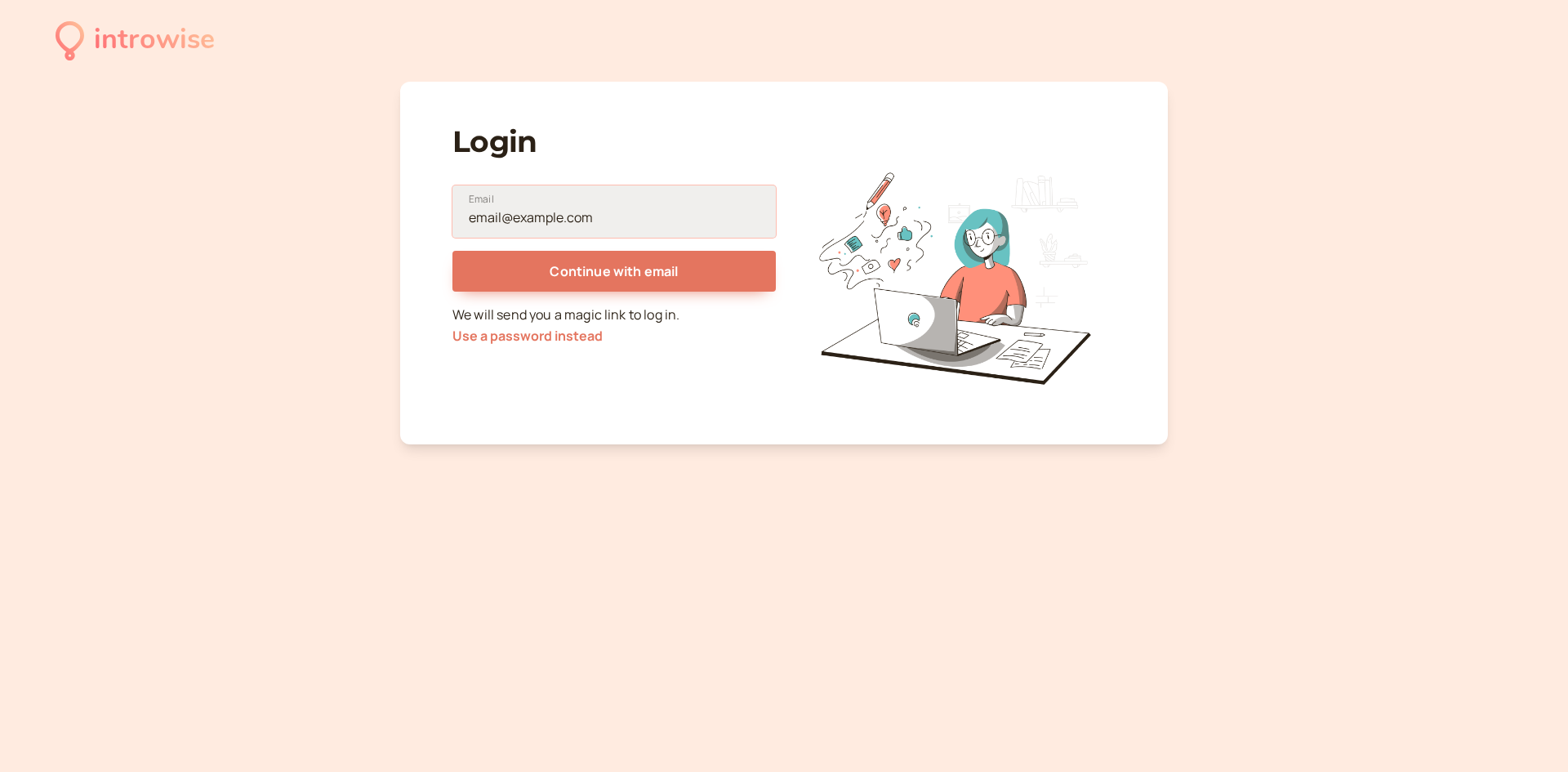
click at [579, 216] on input "Email" at bounding box center [614, 212] width 323 height 53
type input "[PERSON_NAME][EMAIL_ADDRESS][DOMAIN_NAME]"
click at [452, 251] on button "Continue with email" at bounding box center [614, 271] width 323 height 41
click at [653, 440] on div "Login [PERSON_NAME][EMAIL_ADDRESS][DOMAIN_NAME] Email Continue with email Intro…" at bounding box center [784, 263] width 767 height 362
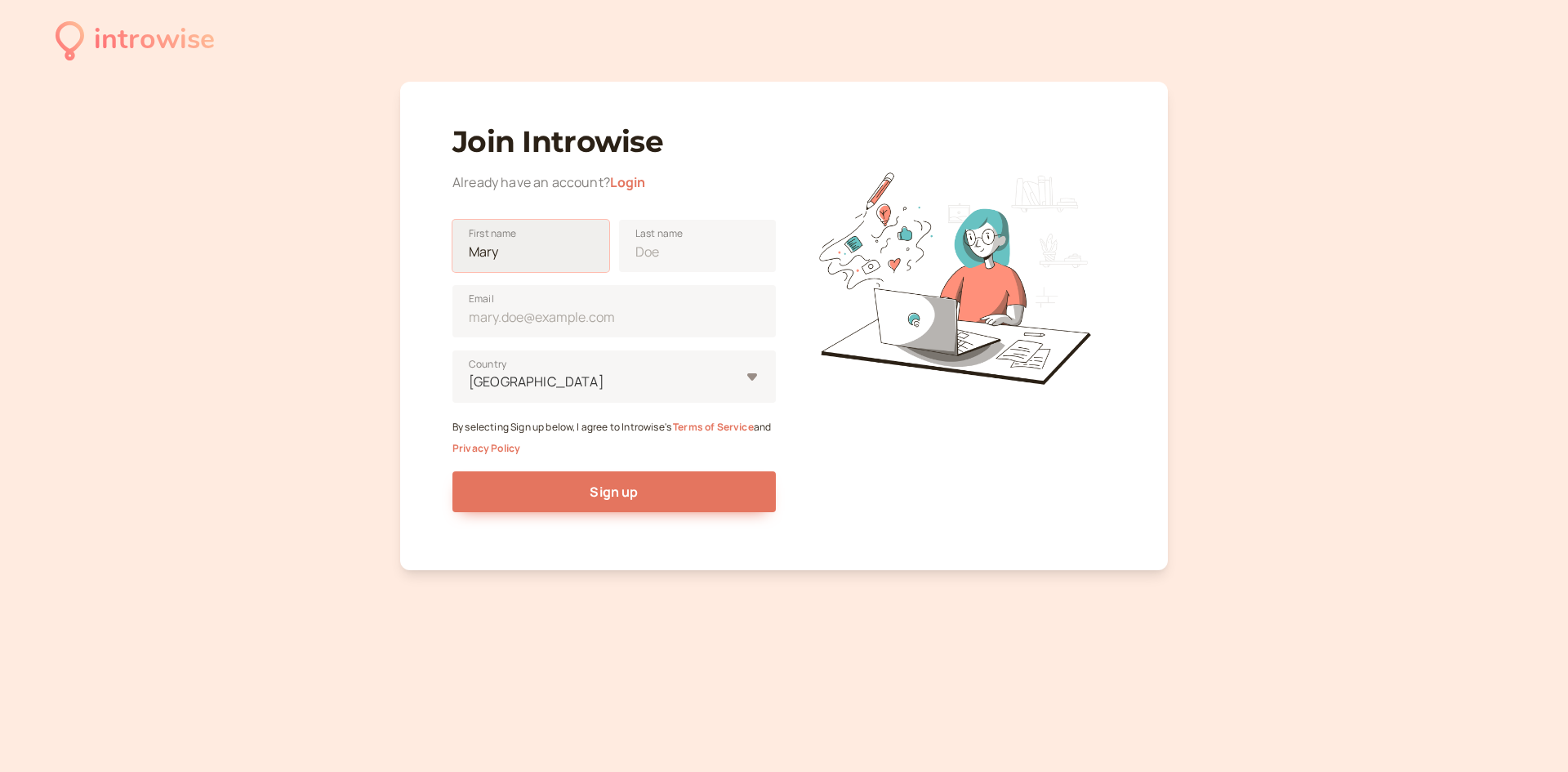
click at [532, 253] on input "First name" at bounding box center [531, 245] width 157 height 53
type input "[PERSON_NAME]"
type input "[EMAIL_ADDRESS][DOMAIN_NAME]"
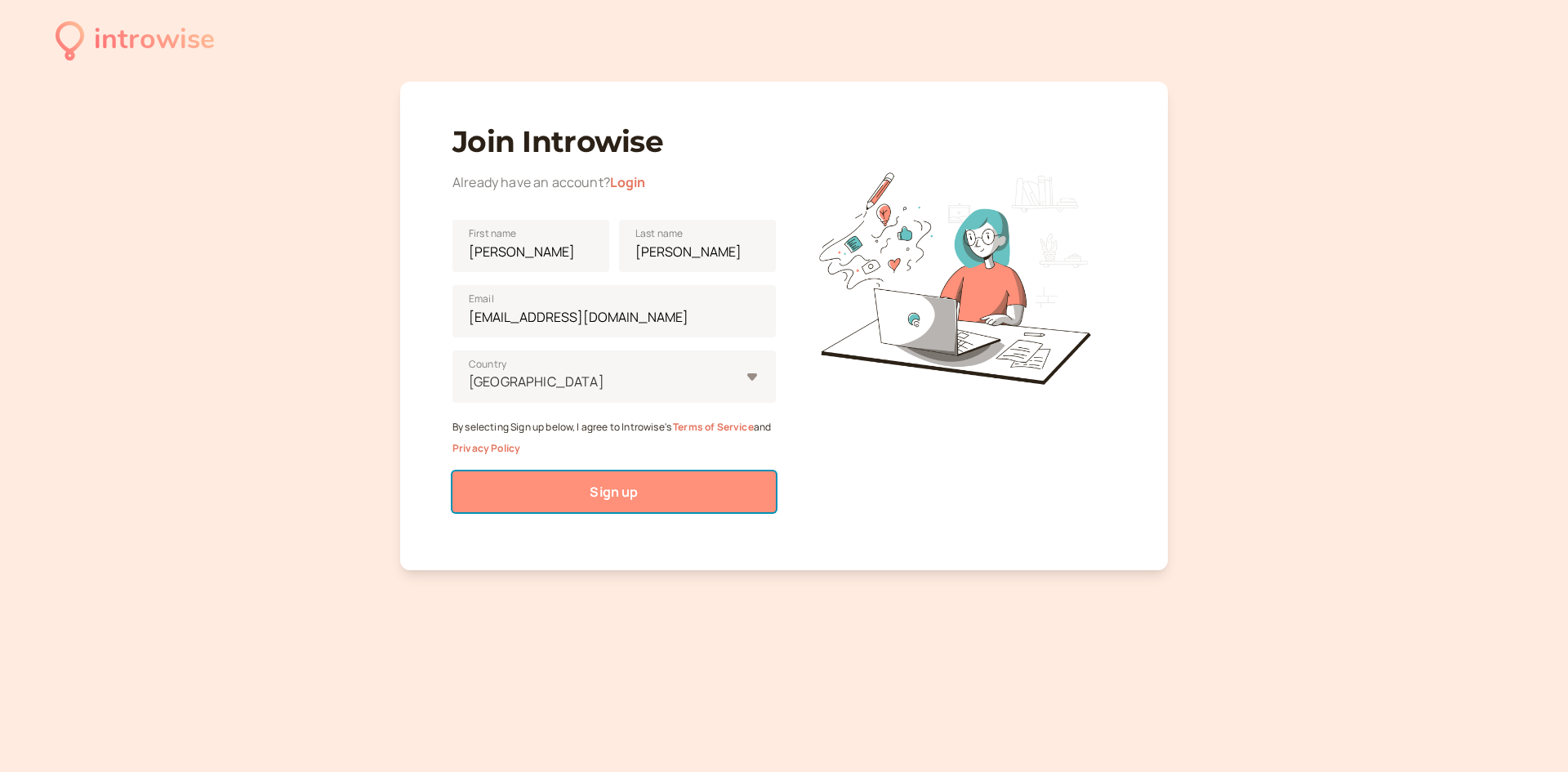
click at [585, 489] on button "Sign up" at bounding box center [614, 492] width 323 height 41
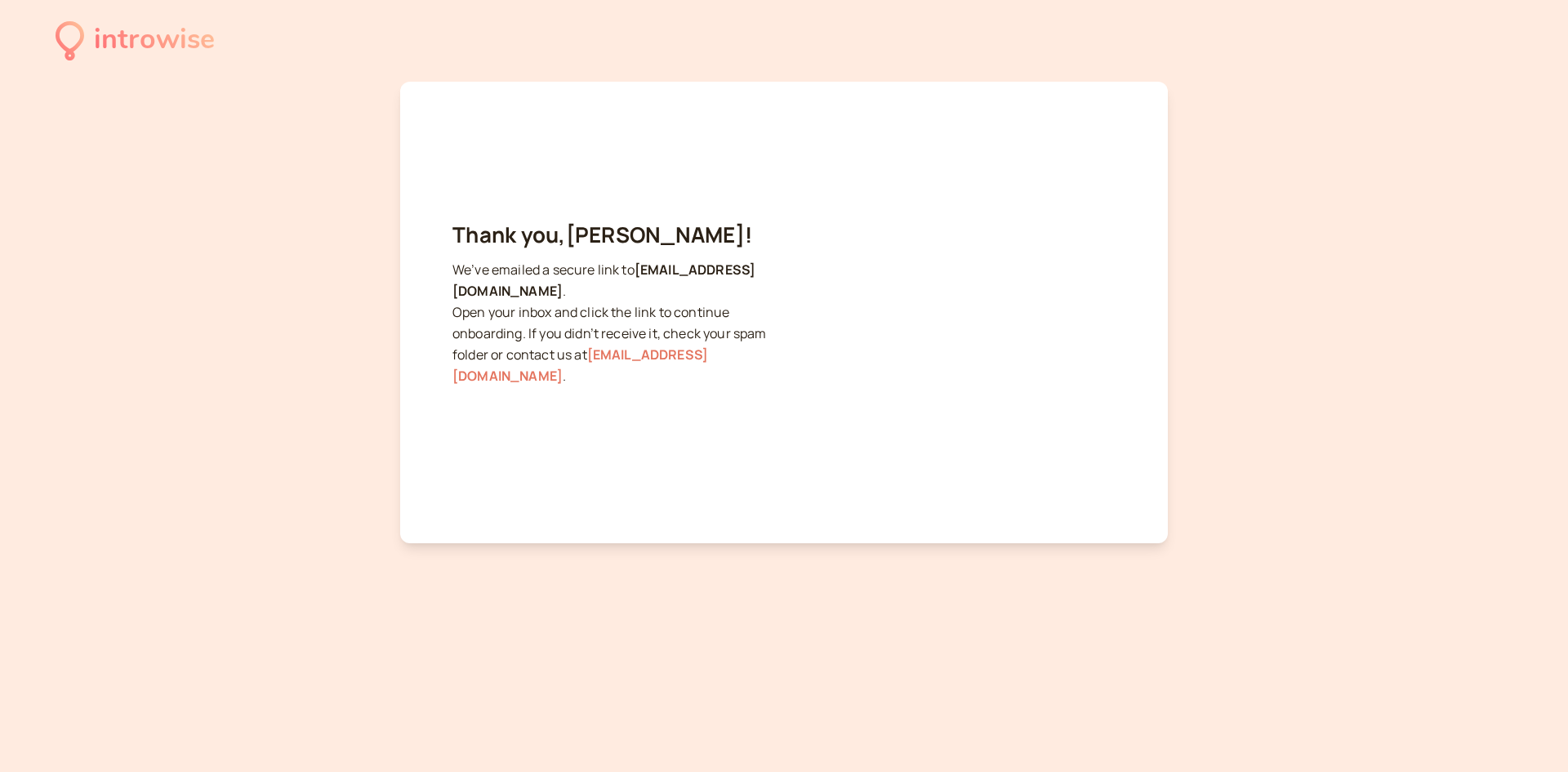
click at [545, 521] on div "Thank you, [PERSON_NAME] ! We’ve emailed a secure link to [EMAIL_ADDRESS][DOMAI…" at bounding box center [784, 312] width 767 height 461
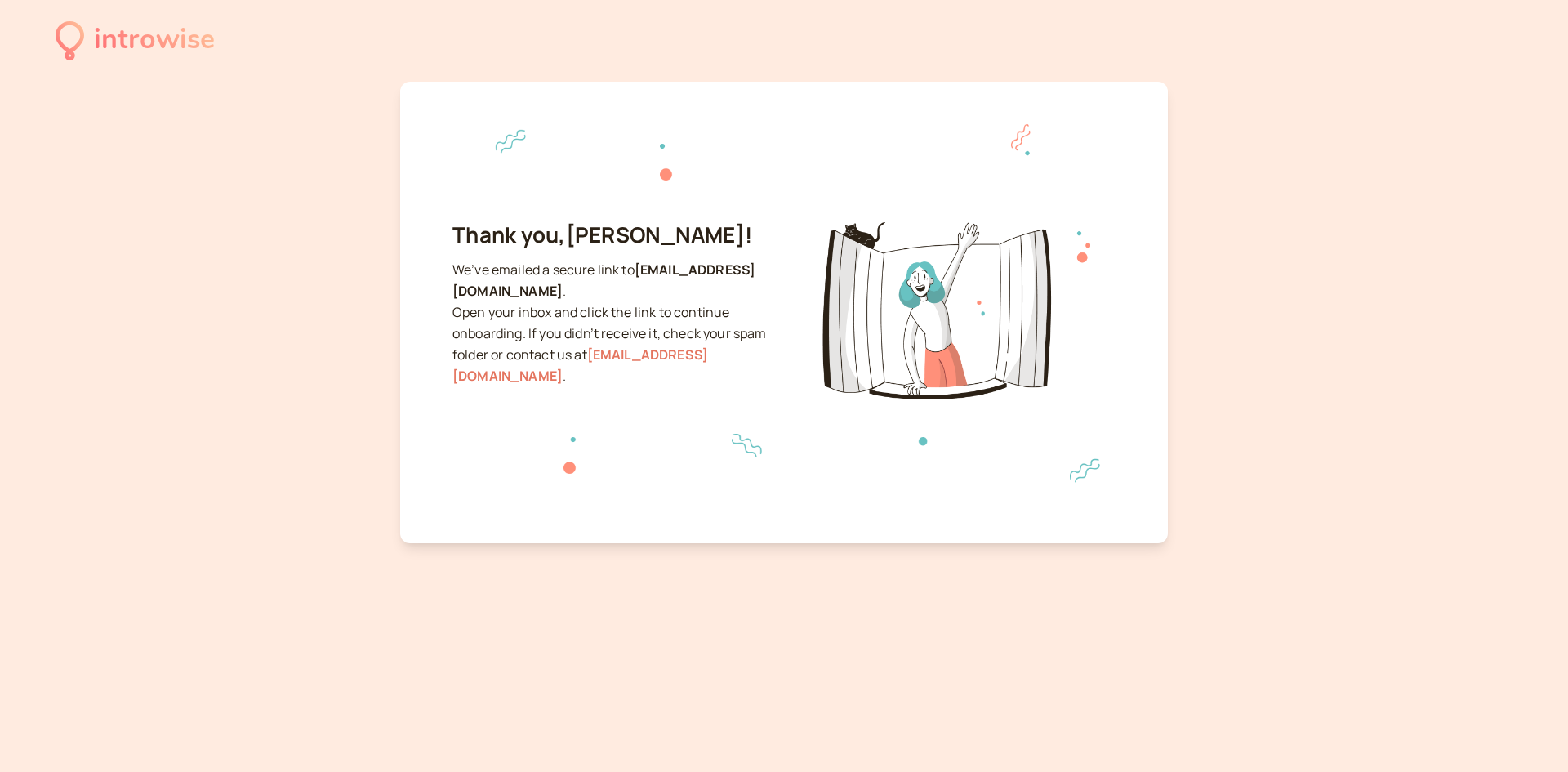
click at [545, 521] on div "Thank you, [PERSON_NAME] ! We’ve emailed a secure link to [EMAIL_ADDRESS][DOMAI…" at bounding box center [784, 312] width 767 height 461
